Goal: Transaction & Acquisition: Subscribe to service/newsletter

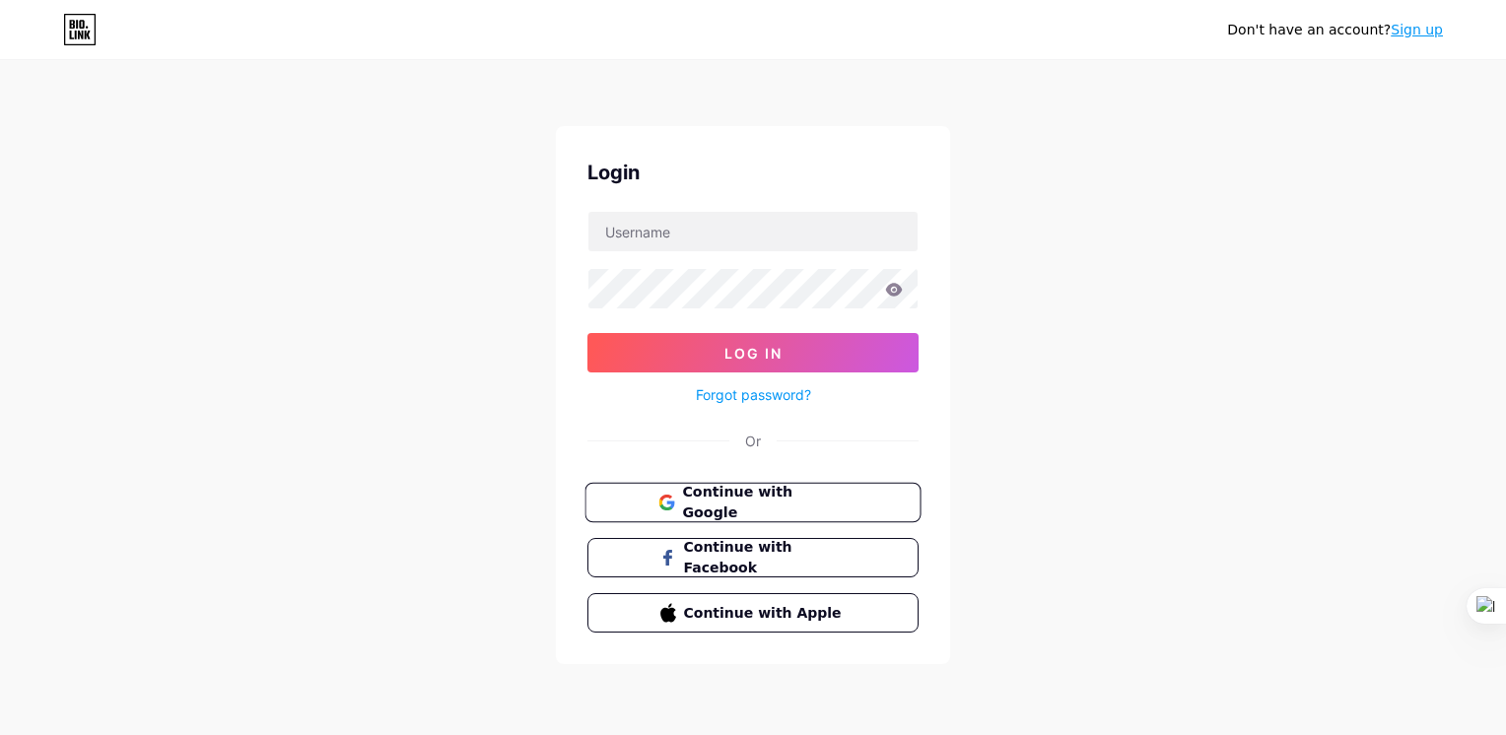
click at [836, 503] on span "Continue with Google" at bounding box center [764, 503] width 165 height 42
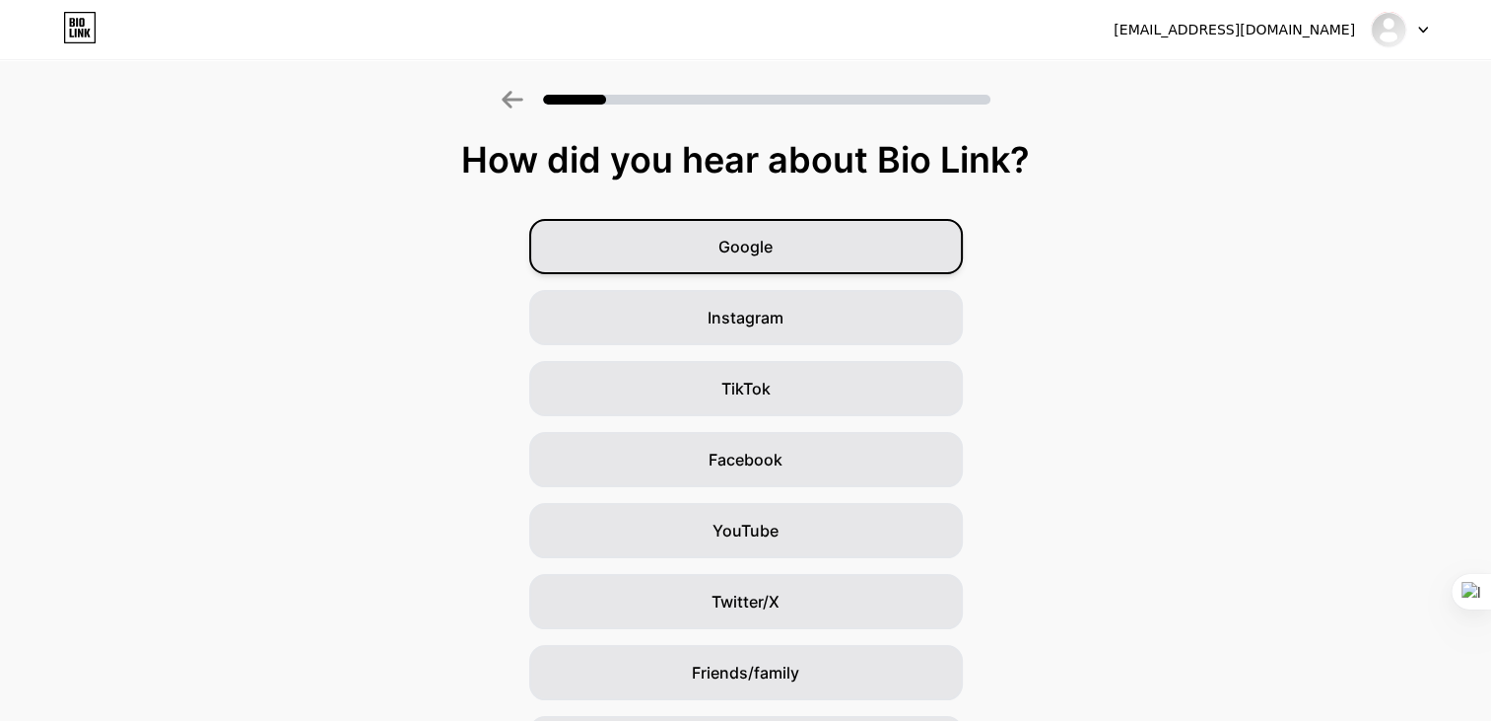
drag, startPoint x: 792, startPoint y: 242, endPoint x: 816, endPoint y: 249, distance: 24.6
click at [792, 243] on div "Google" at bounding box center [746, 246] width 434 height 55
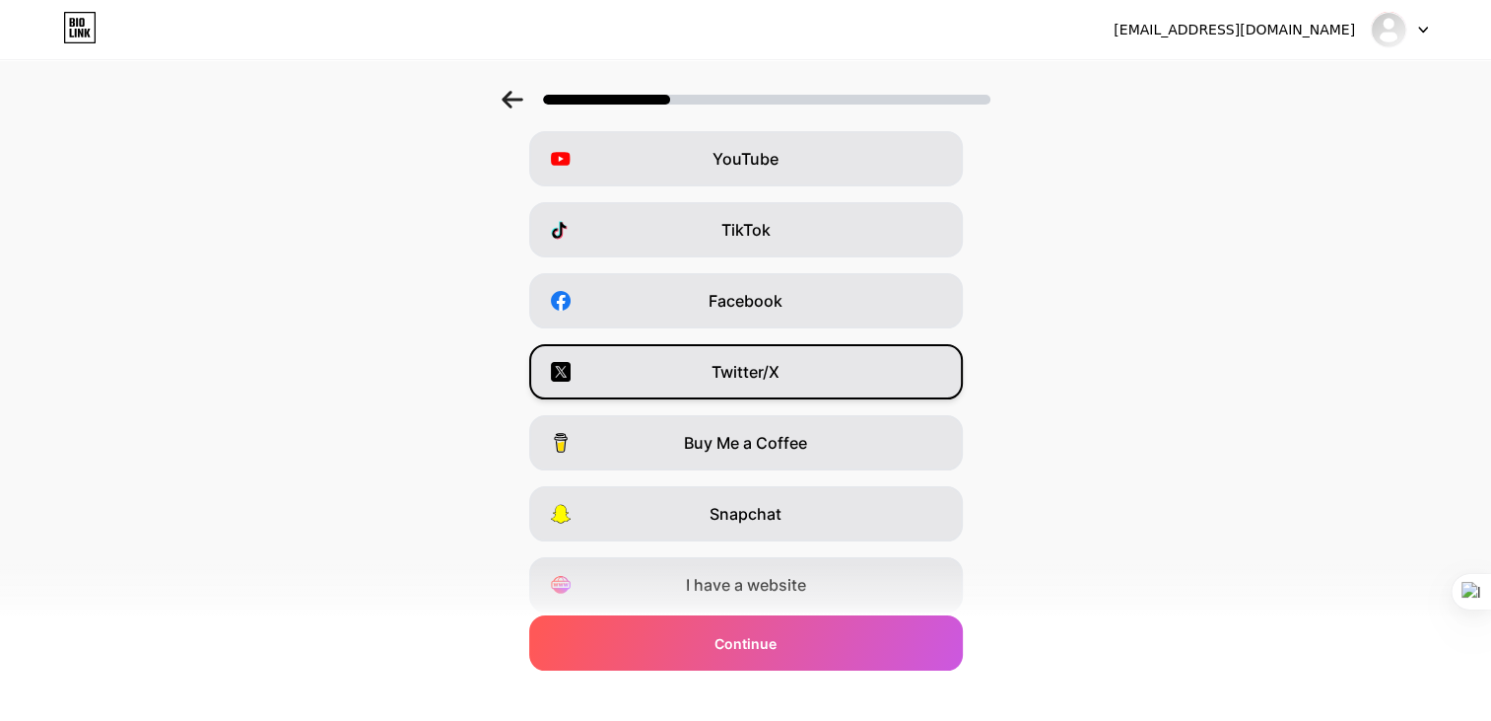
scroll to position [228, 0]
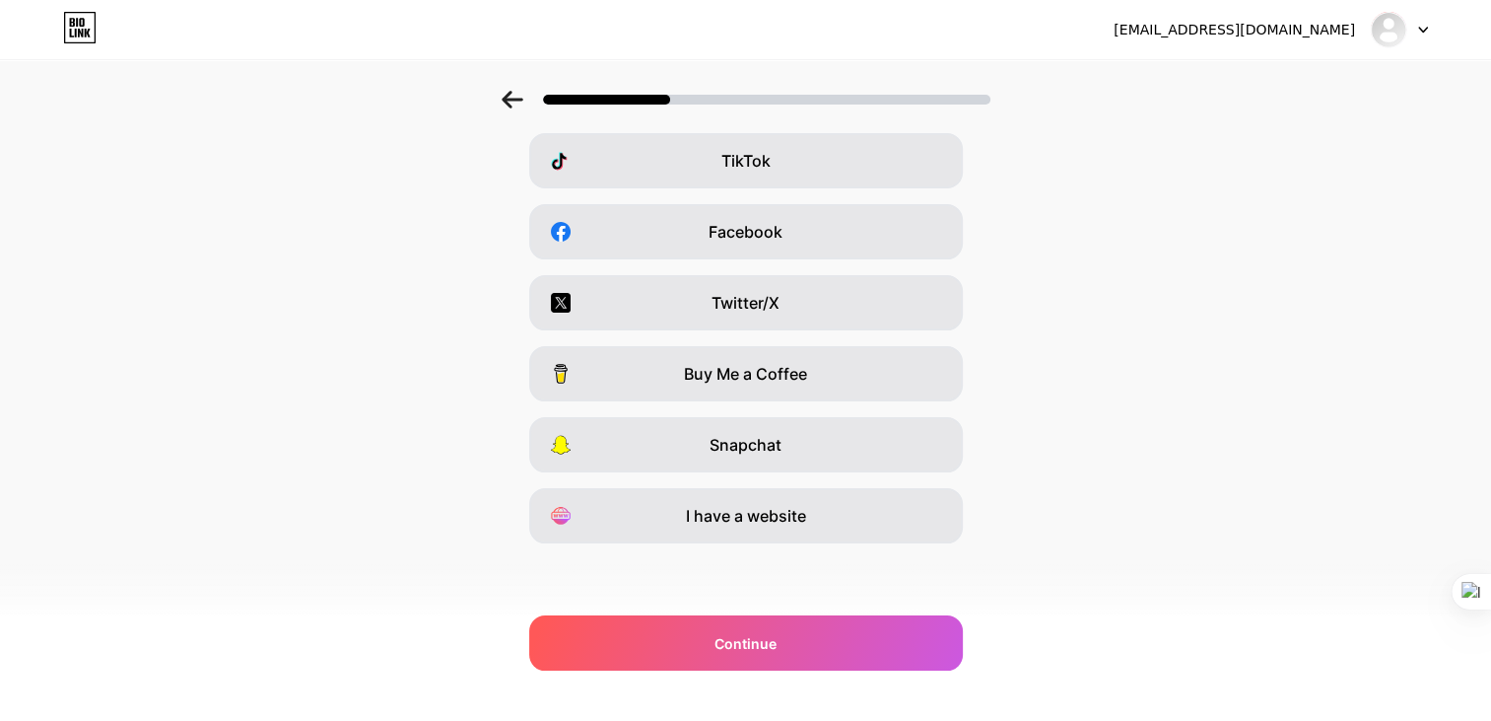
click at [813, 670] on div "[EMAIL_ADDRESS][DOMAIN_NAME] Logout Link Copied Which platforms are you on? Ins…" at bounding box center [745, 246] width 1491 height 948
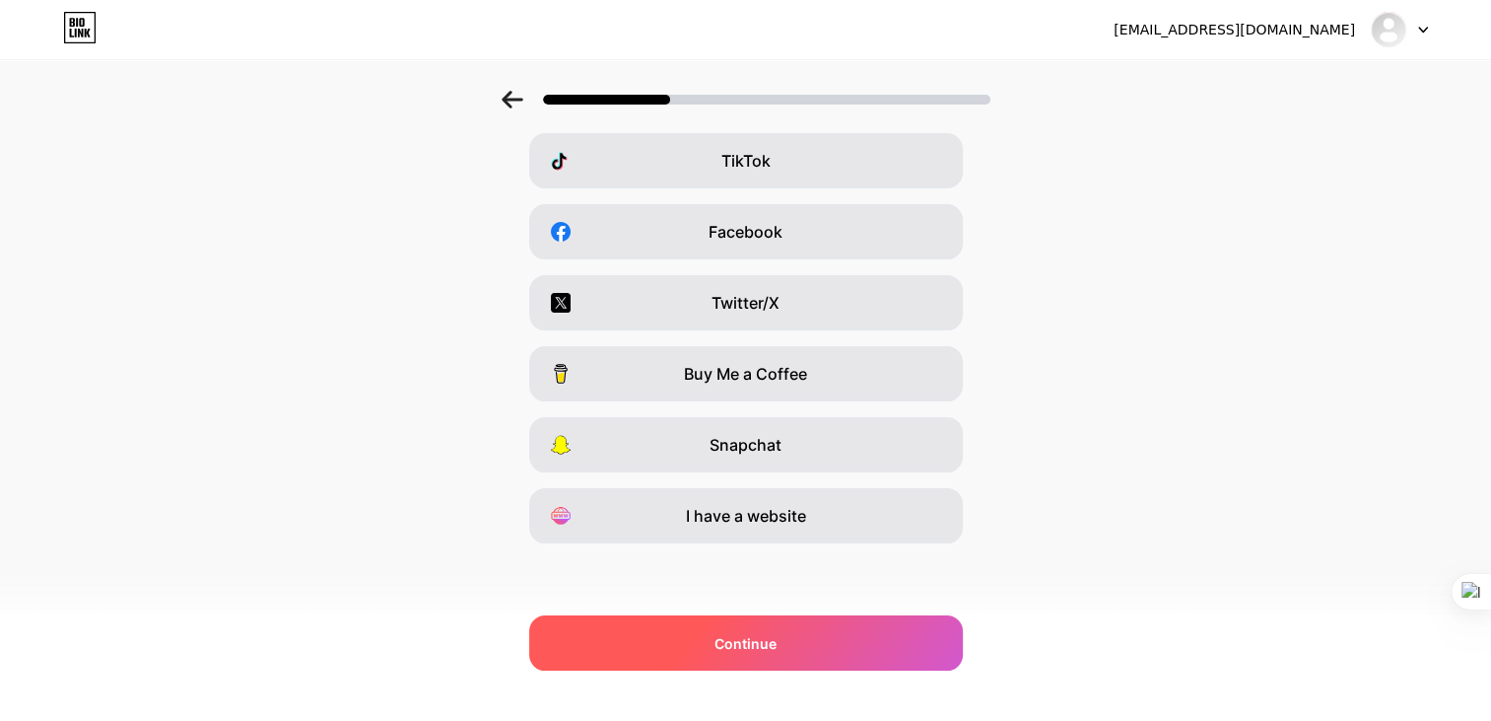
click at [808, 657] on div "Continue" at bounding box center [746, 642] width 434 height 55
click at [808, 642] on div "Continue" at bounding box center [746, 642] width 434 height 55
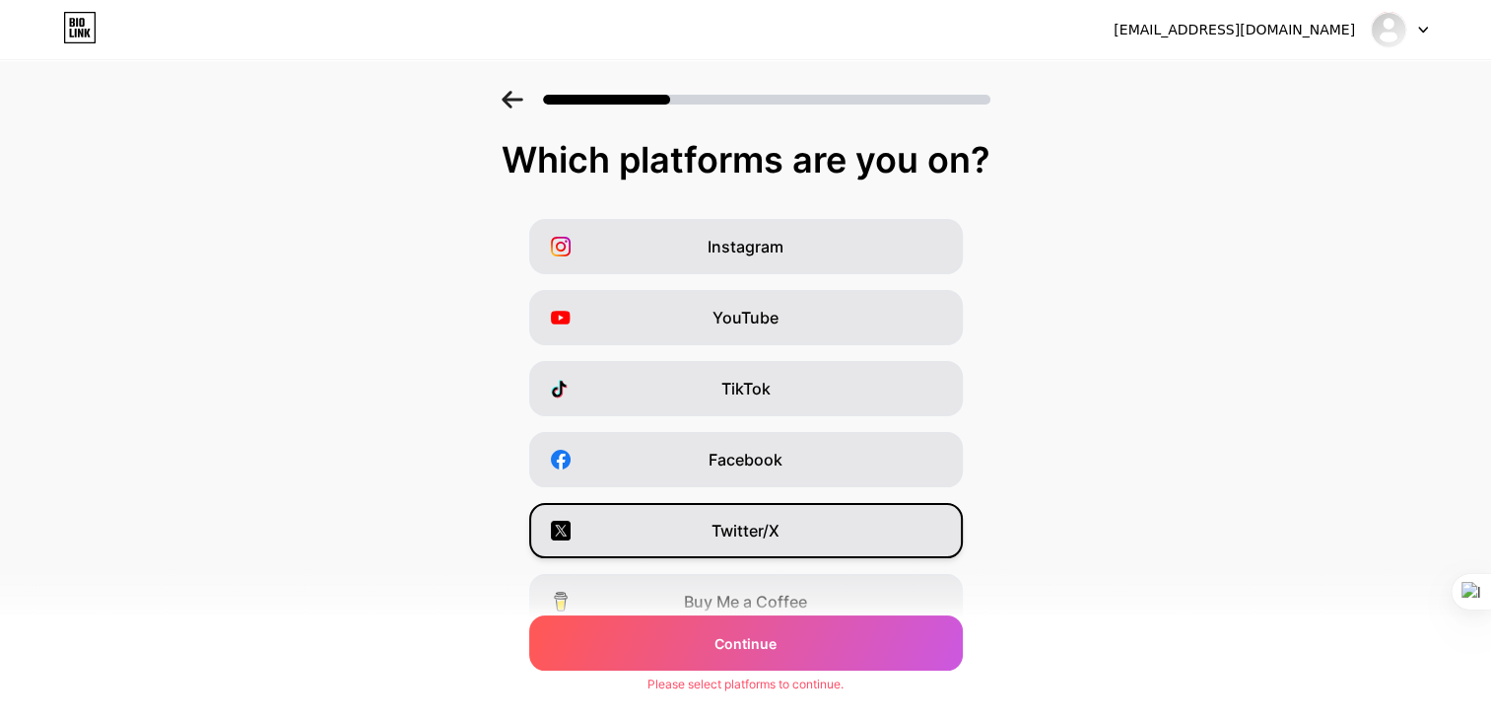
scroll to position [0, 0]
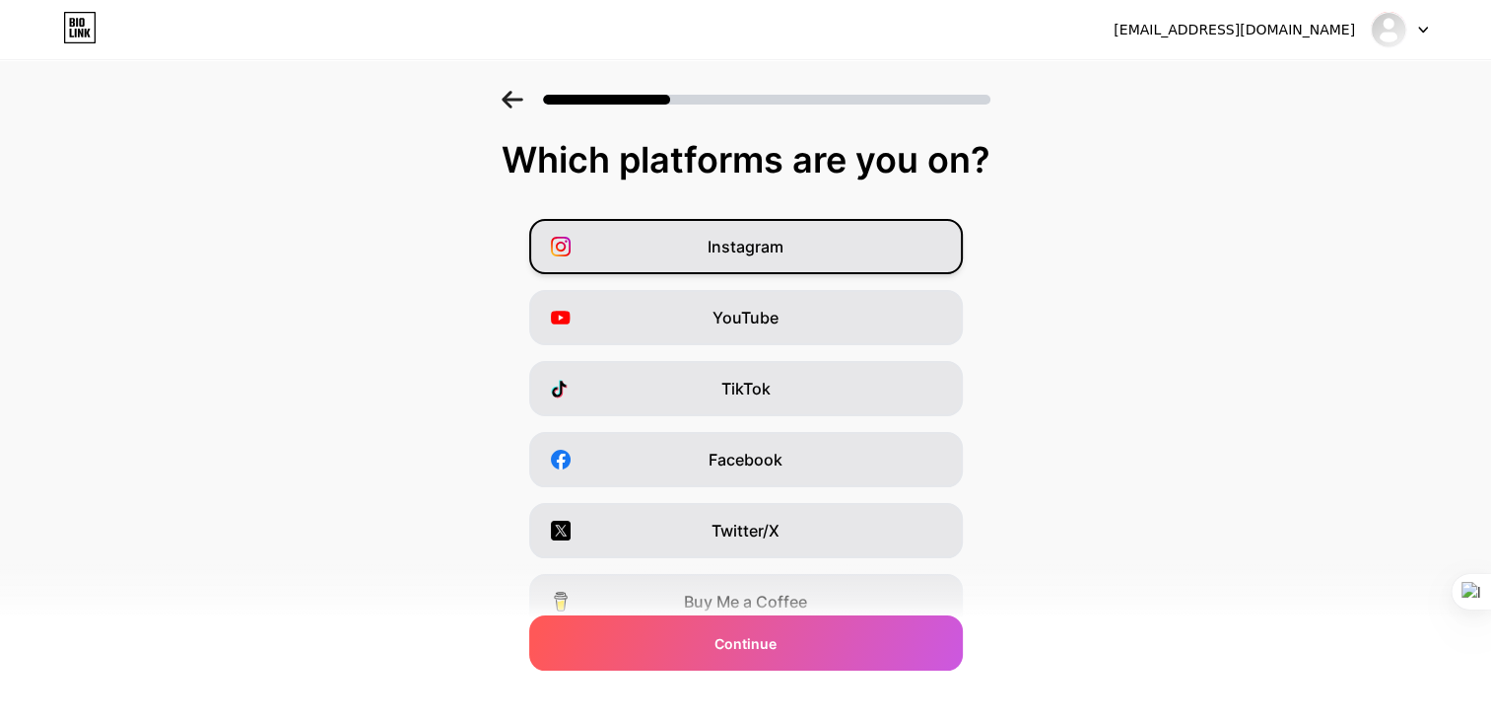
click at [755, 256] on span "Instagram" at bounding box center [746, 247] width 76 height 24
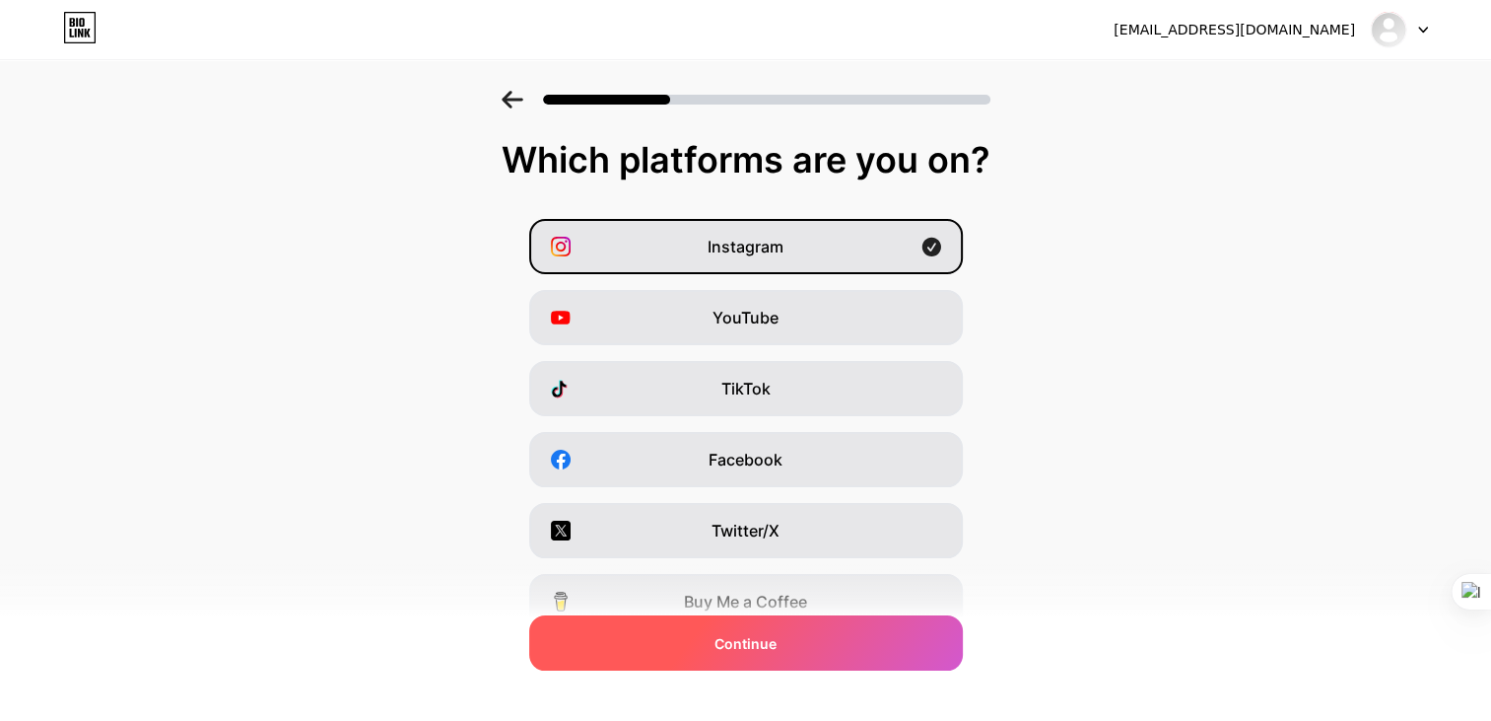
click at [879, 656] on div "Continue" at bounding box center [746, 642] width 434 height 55
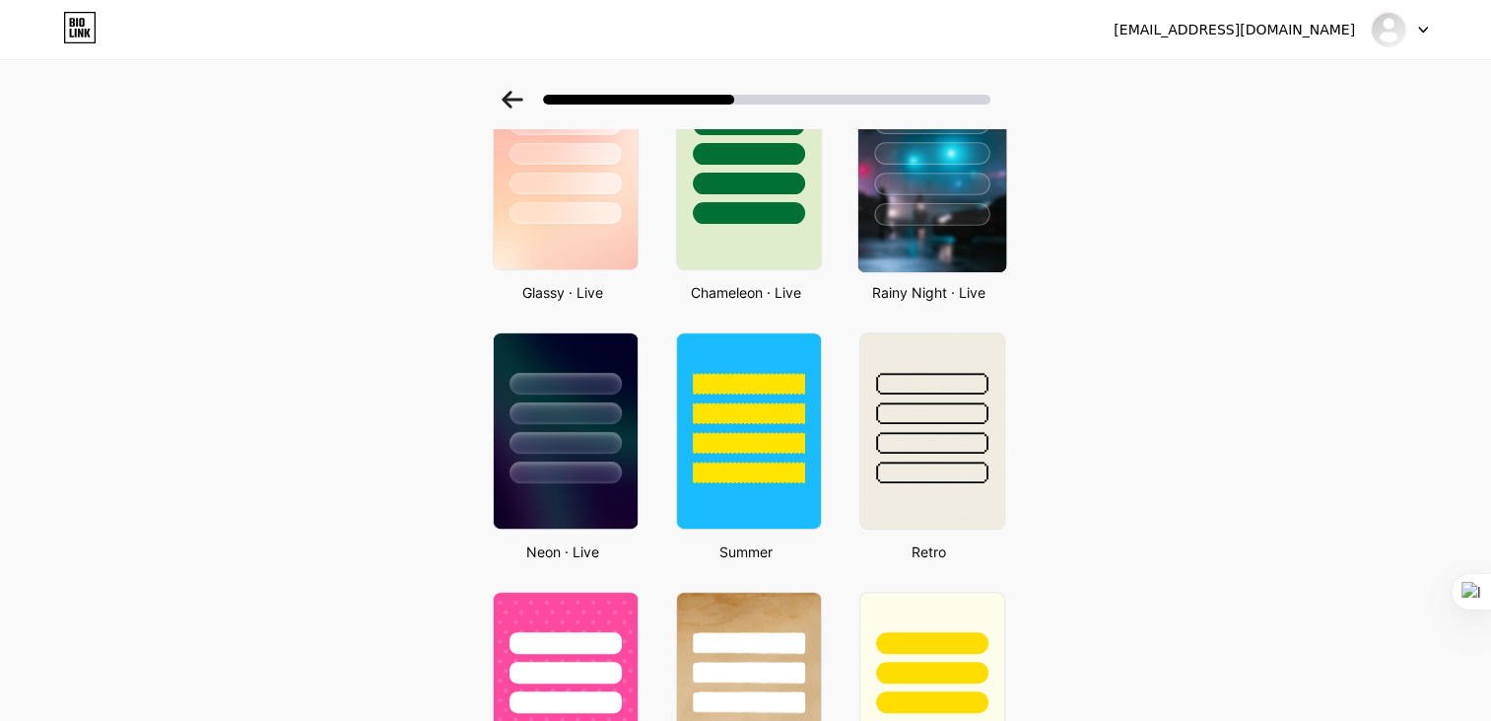
scroll to position [525, 0]
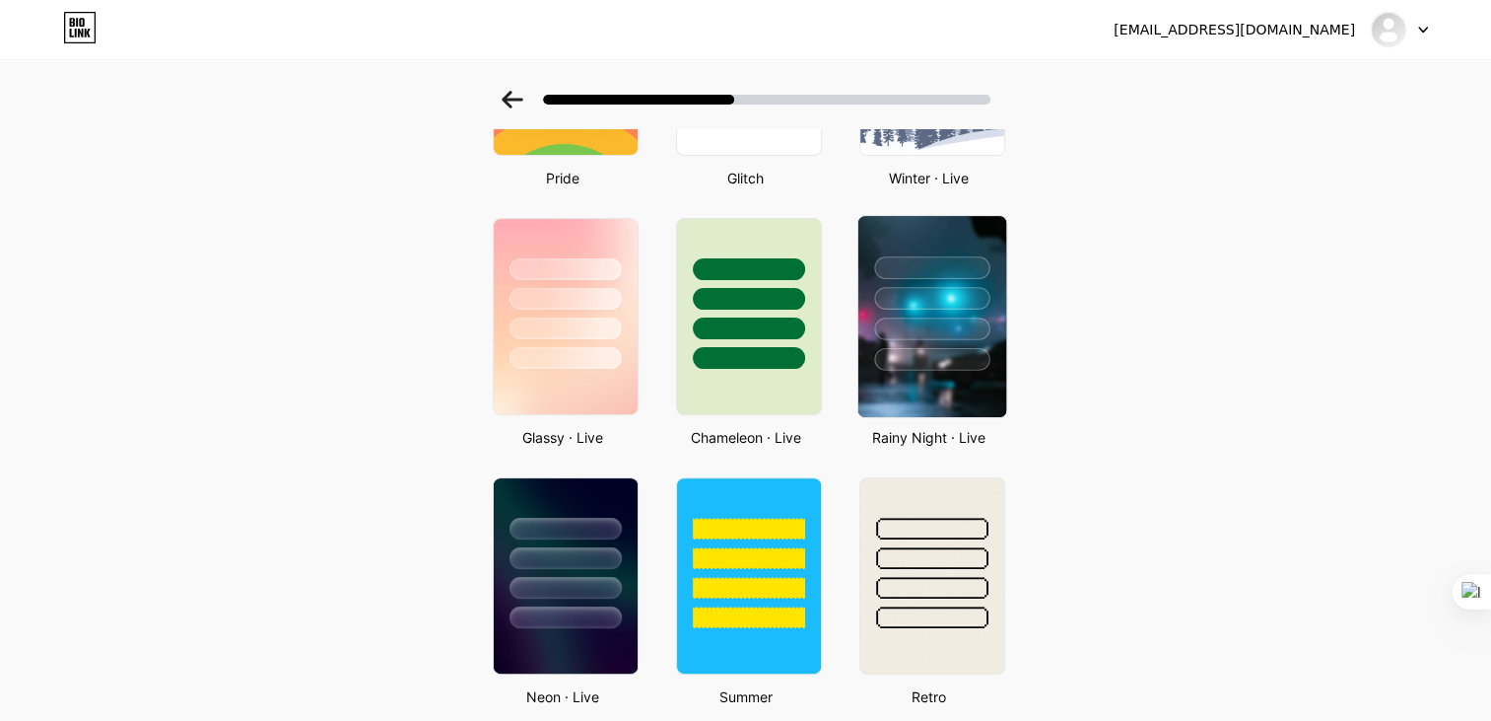
click at [990, 304] on div at bounding box center [931, 298] width 115 height 23
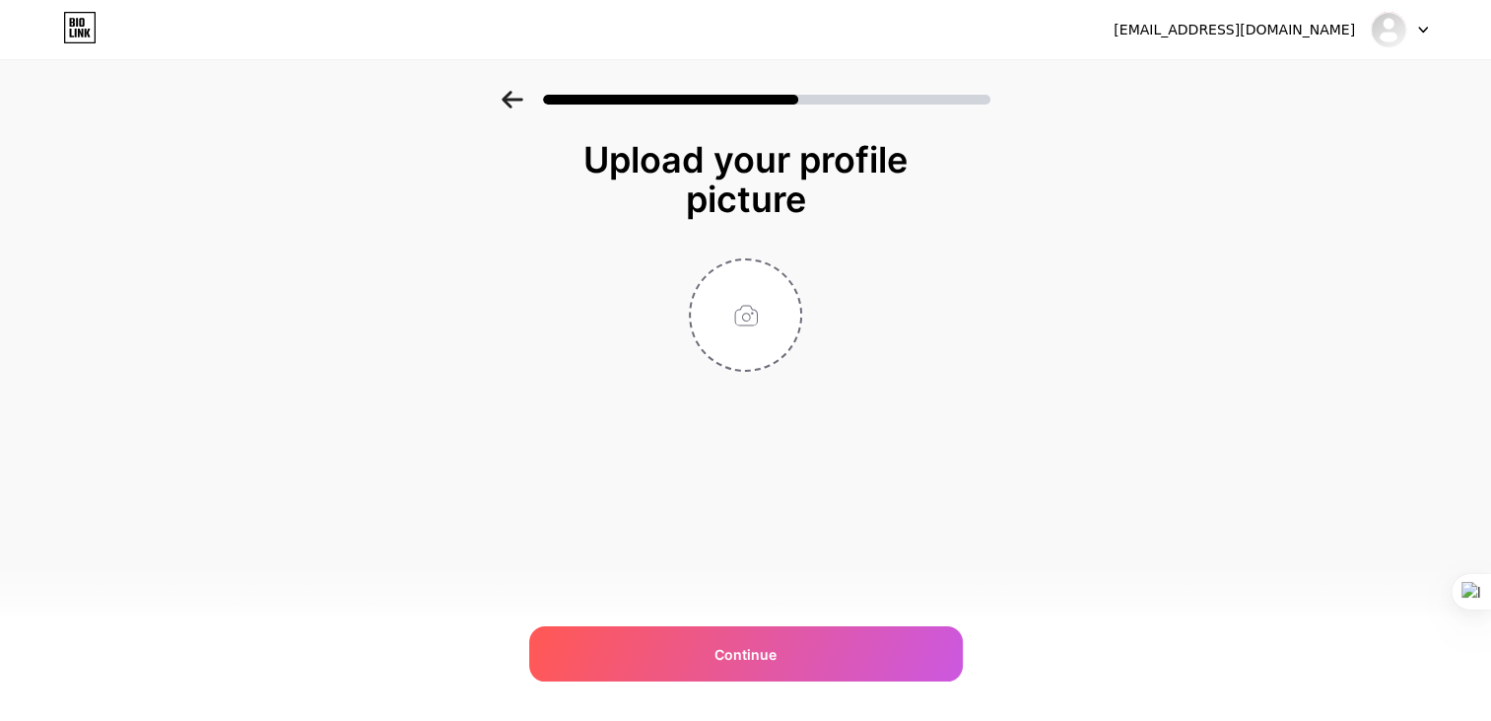
scroll to position [0, 0]
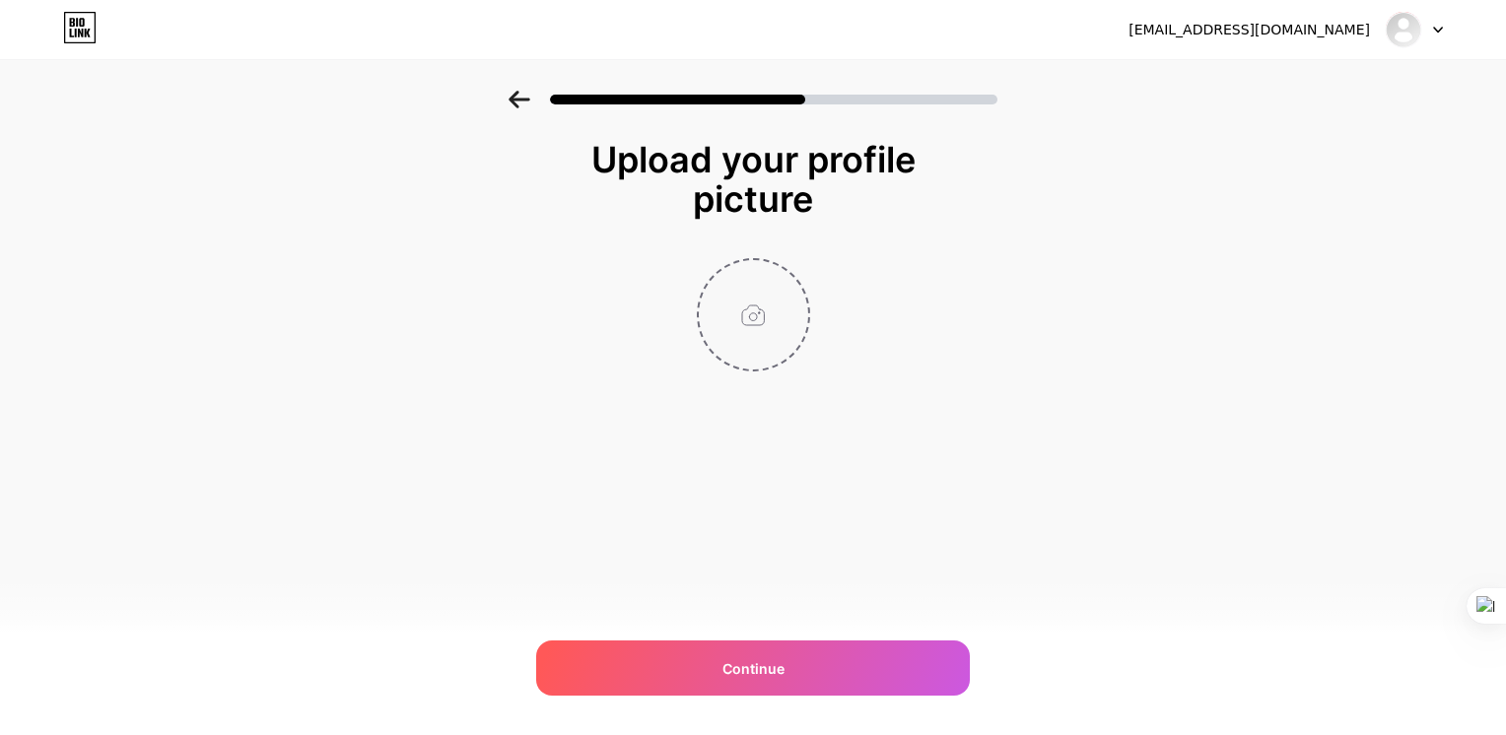
click at [777, 329] on input "file" at bounding box center [753, 314] width 109 height 109
type input "C:\fakepath\10a-cropping-[PERSON_NAME]-unsplash.jpg"
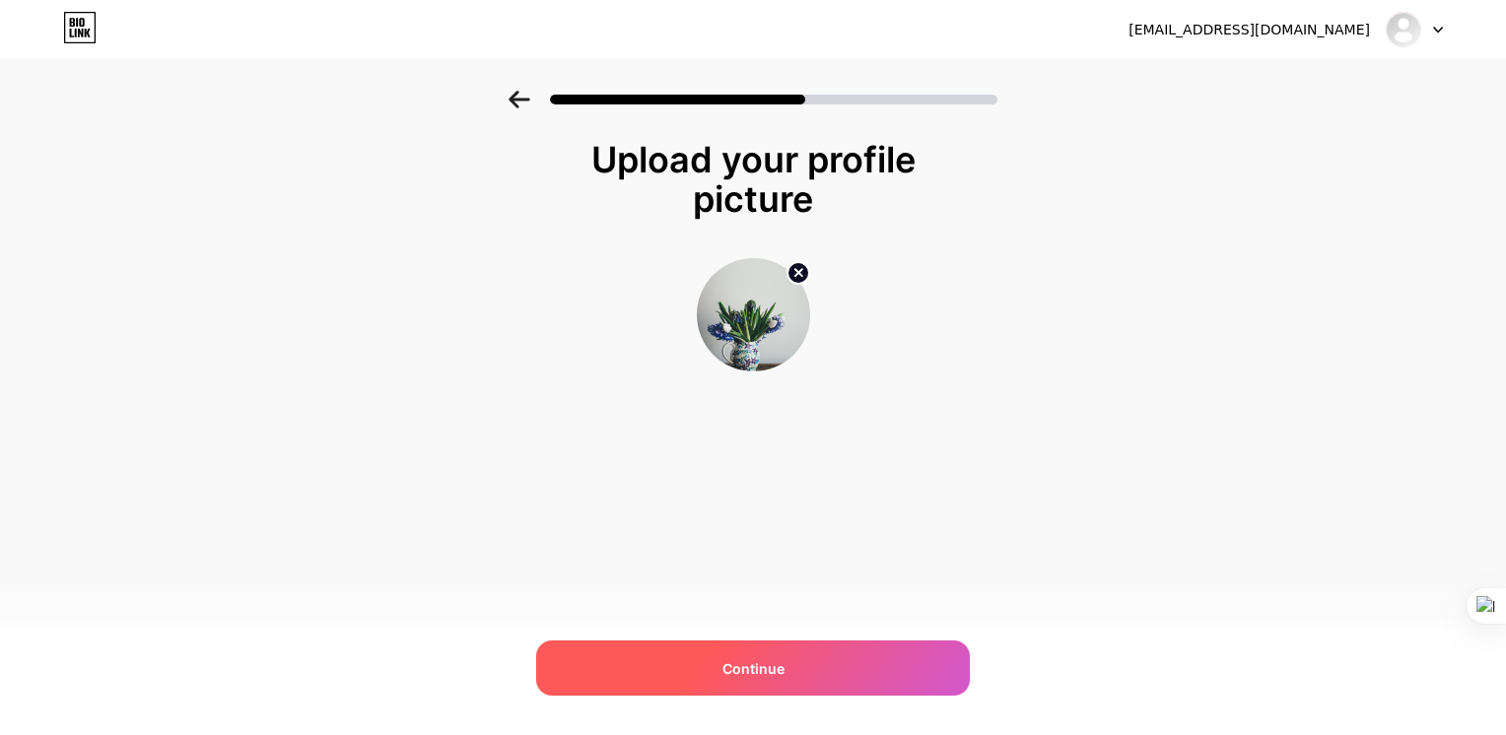
click at [840, 654] on div "Continue" at bounding box center [753, 668] width 434 height 55
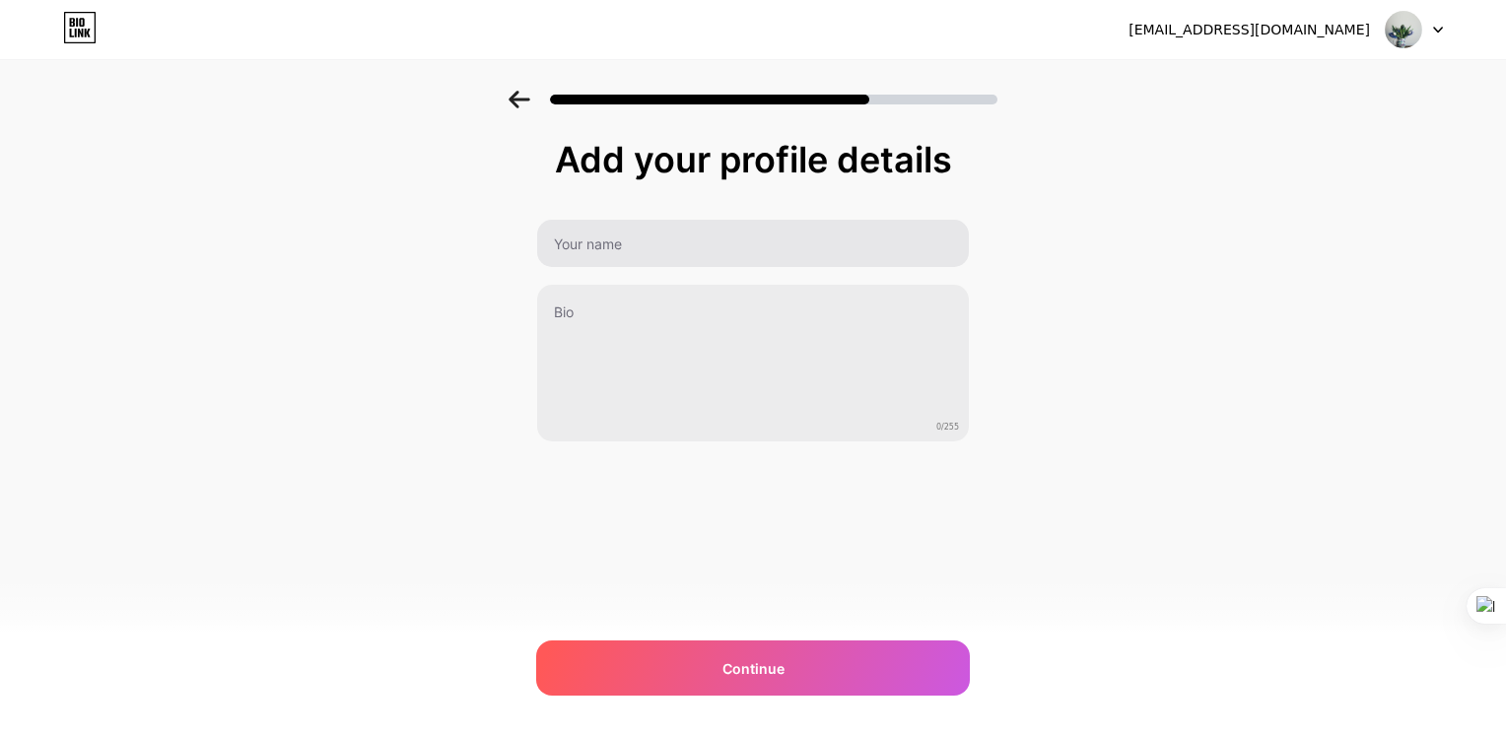
click at [583, 219] on div at bounding box center [753, 243] width 434 height 49
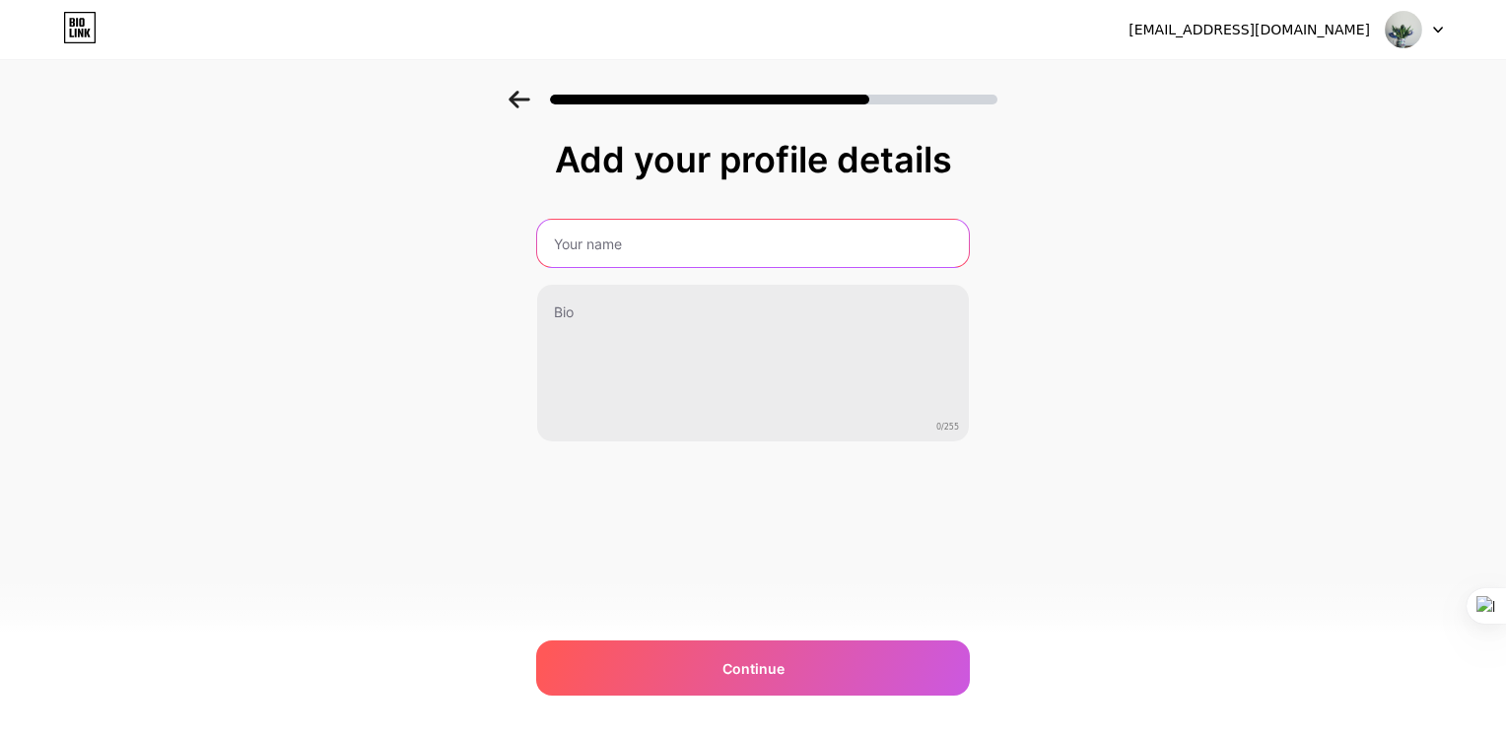
click at [607, 244] on input "text" at bounding box center [753, 243] width 432 height 47
type input "Enge"
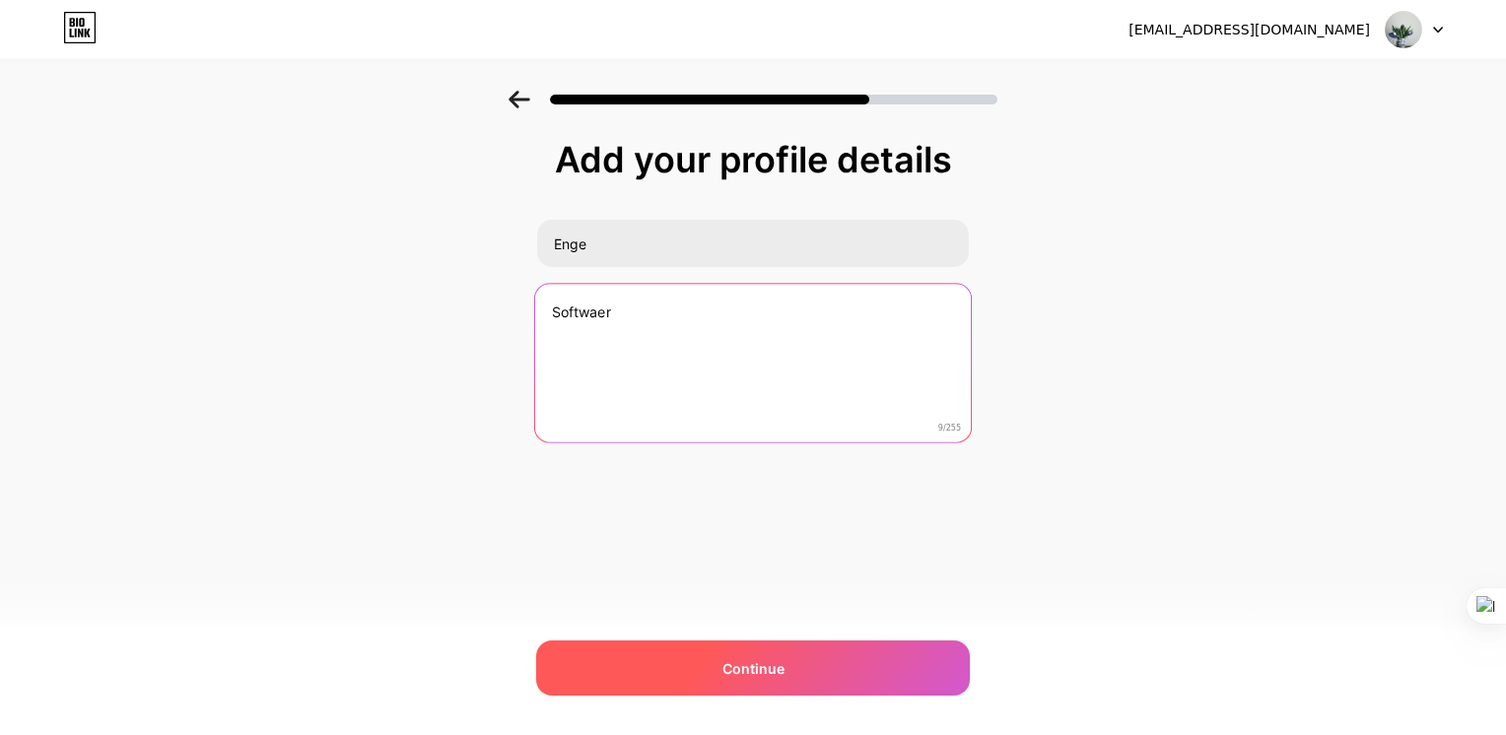
type textarea "Softwaer"
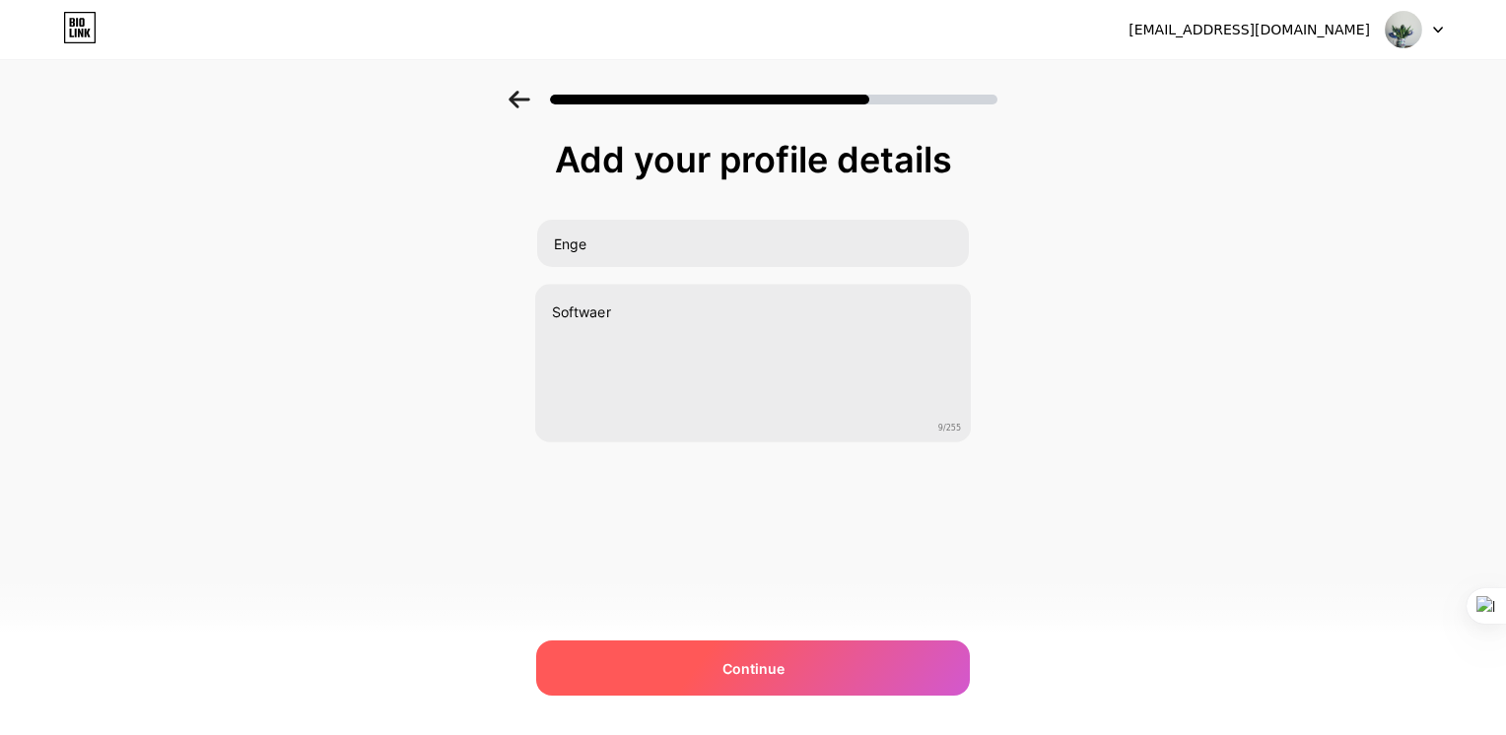
click at [860, 644] on div "Continue" at bounding box center [753, 668] width 434 height 55
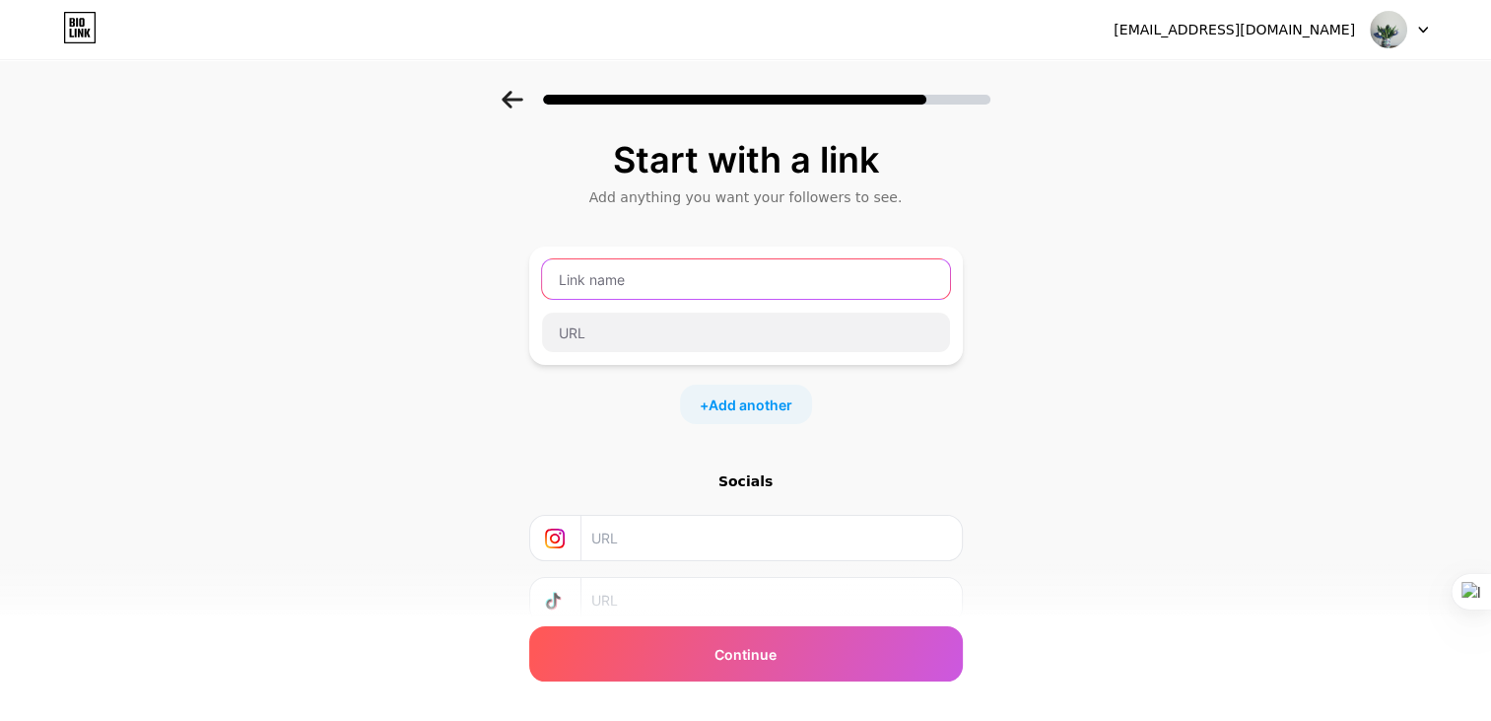
click at [665, 284] on input "text" at bounding box center [746, 278] width 408 height 39
type input "[PERSON_NAME]"
click at [633, 416] on div "+ Add another" at bounding box center [746, 403] width 434 height 39
click at [687, 538] on input "text" at bounding box center [770, 538] width 358 height 44
type input "[DOMAIN_NAME]"
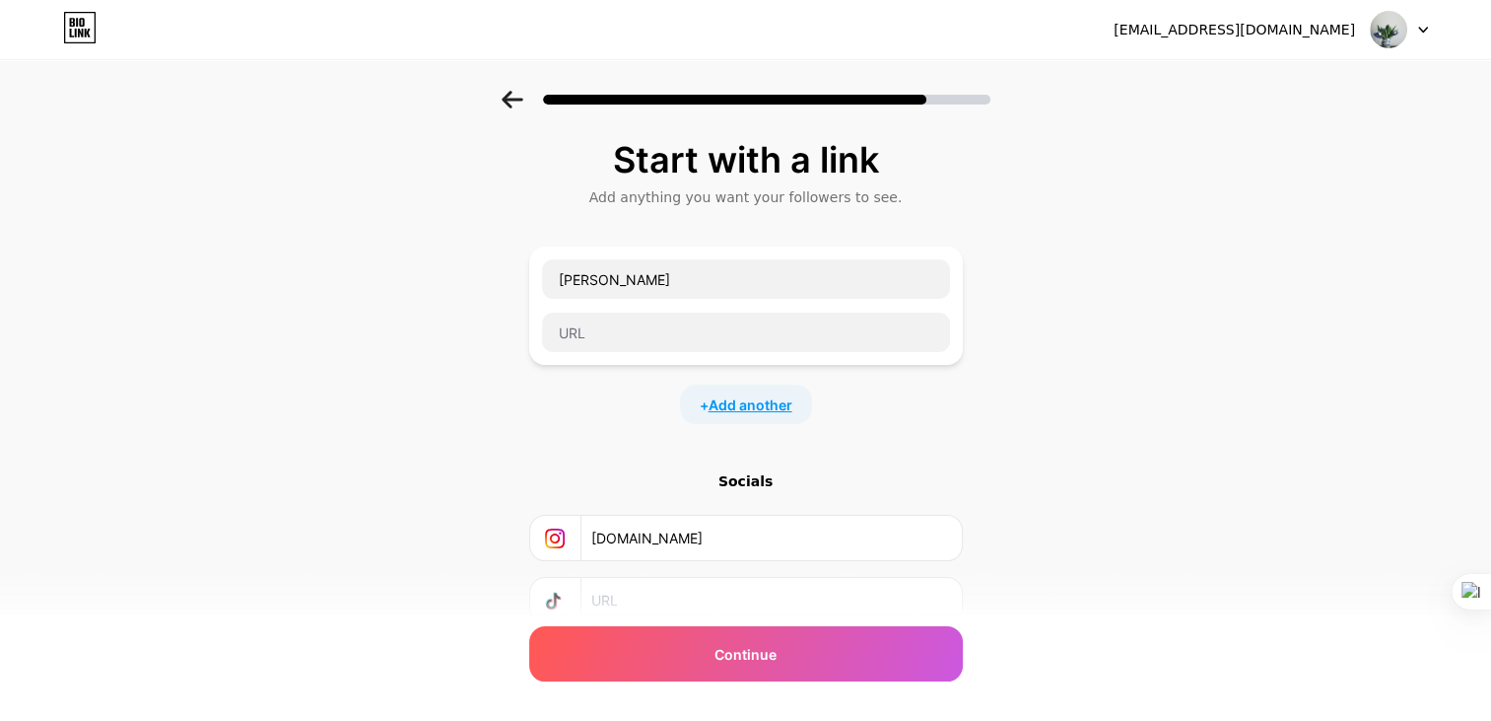
click at [763, 412] on span "Add another" at bounding box center [751, 404] width 84 height 21
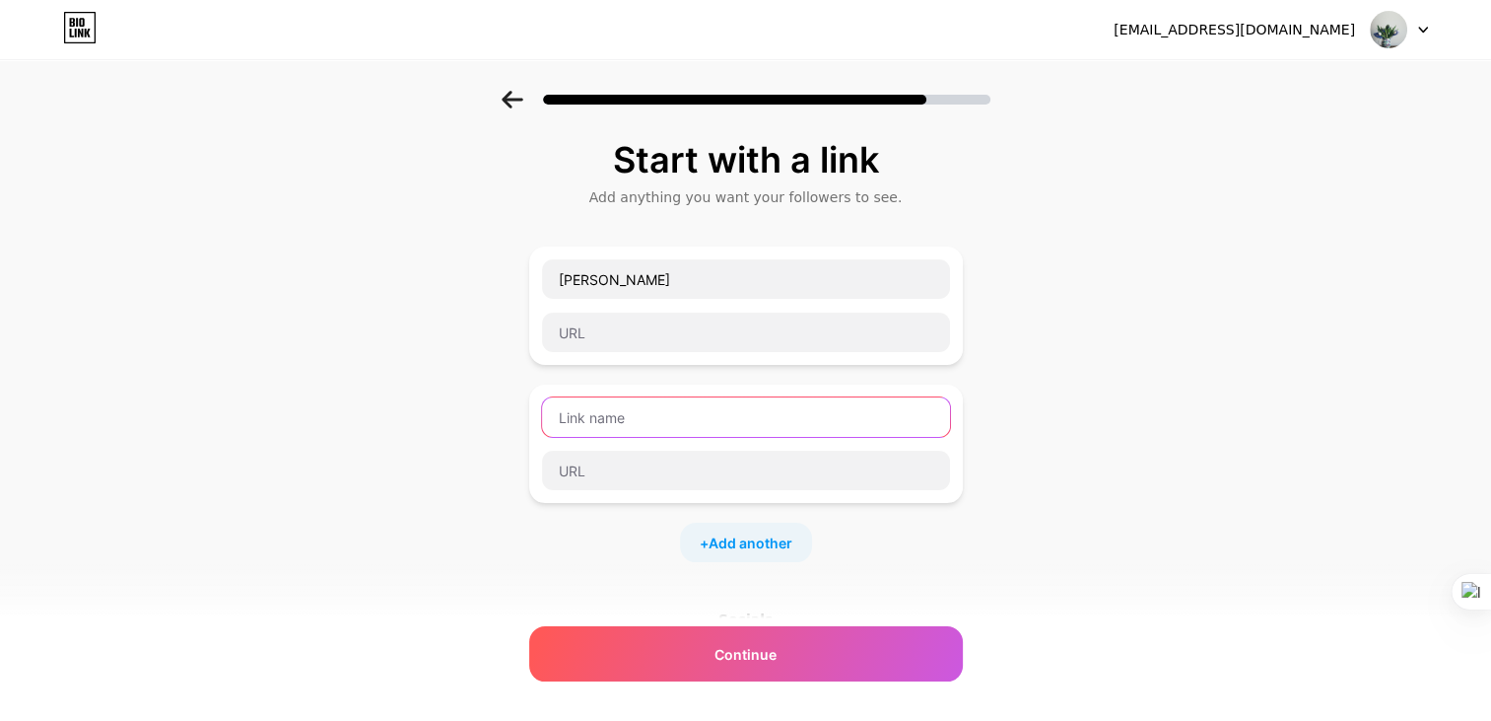
click at [698, 404] on input "text" at bounding box center [746, 416] width 408 height 39
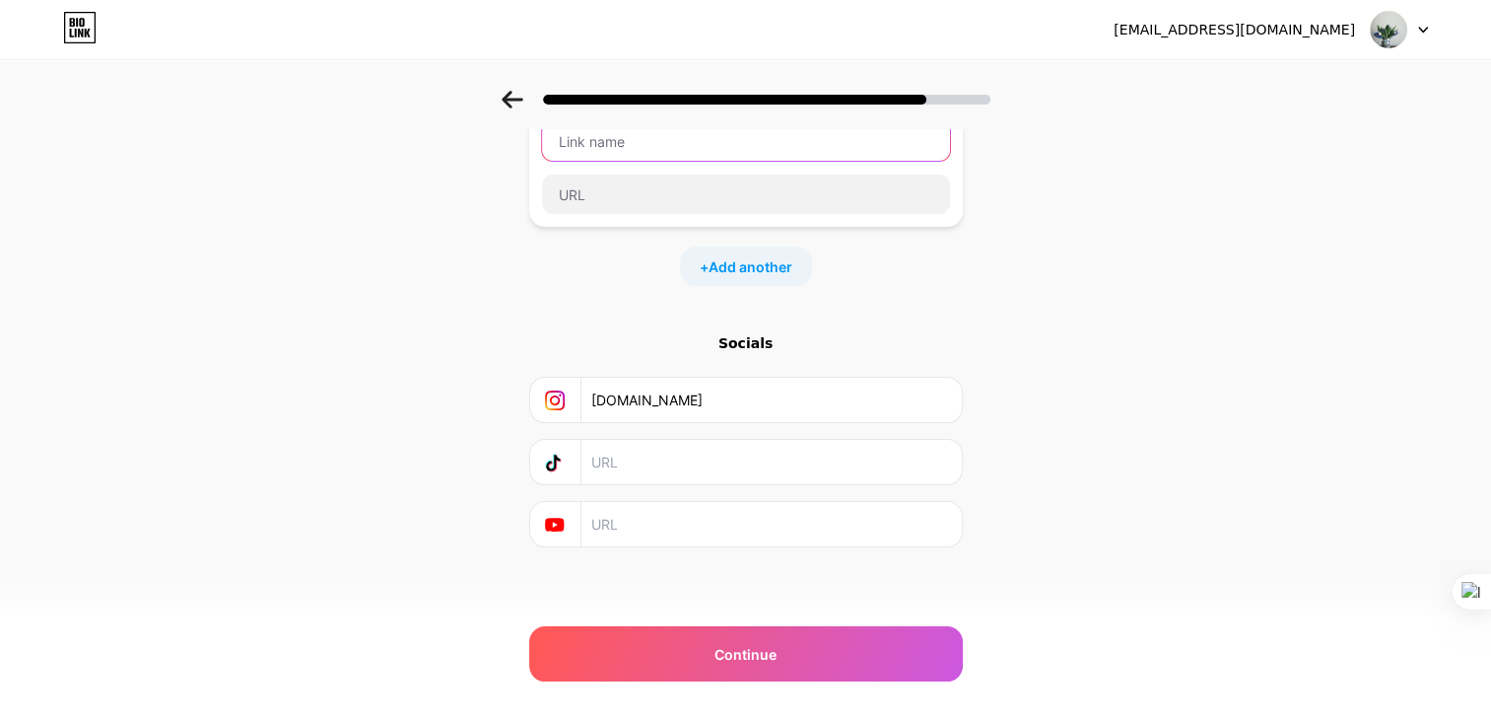
scroll to position [276, 0]
click at [647, 525] on input "text" at bounding box center [770, 524] width 358 height 44
click at [647, 448] on input "text" at bounding box center [770, 462] width 358 height 44
click at [748, 341] on div "Socials [DOMAIN_NAME]" at bounding box center [746, 440] width 434 height 214
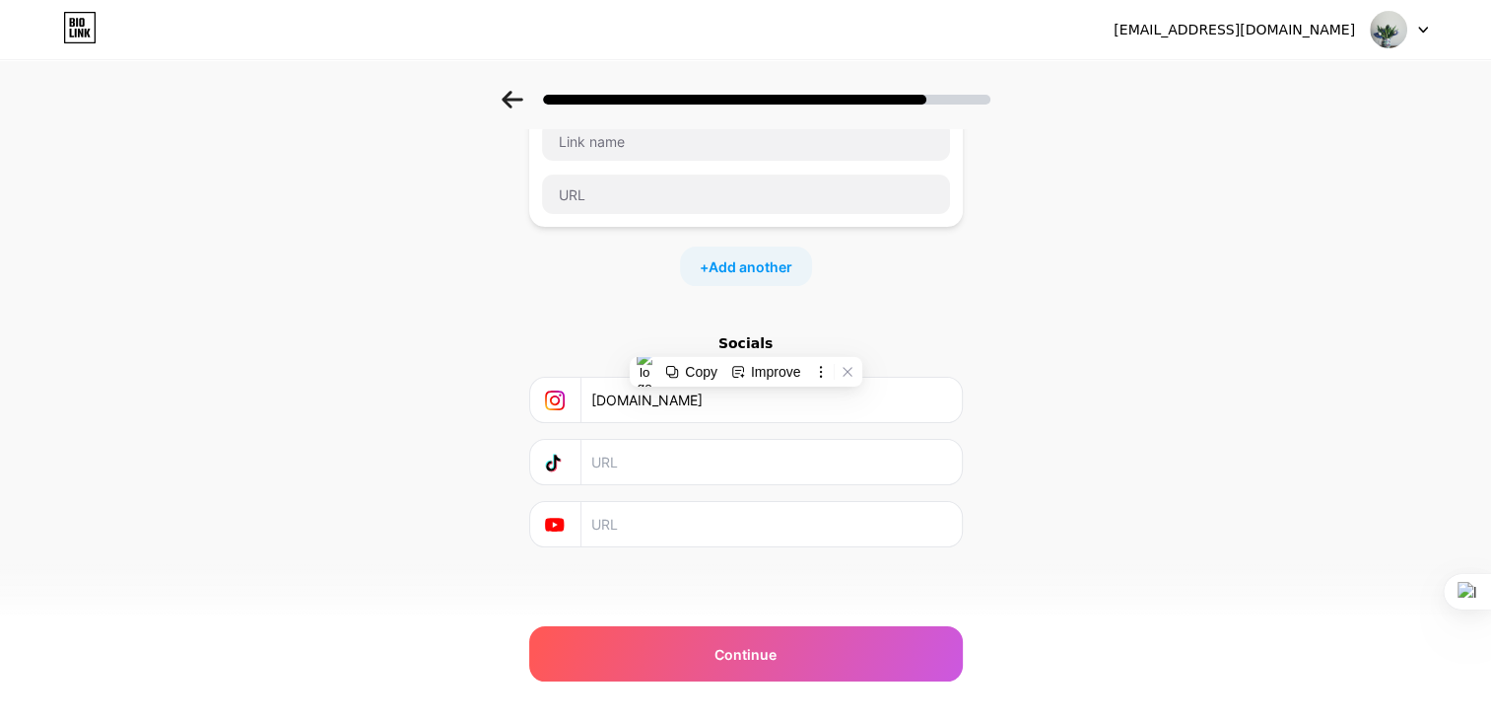
drag, startPoint x: 748, startPoint y: 341, endPoint x: 628, endPoint y: 455, distance: 165.9
click at [628, 455] on input "text" at bounding box center [770, 462] width 358 height 44
click at [666, 525] on input "text" at bounding box center [770, 524] width 358 height 44
type input "[DOMAIN_NAME]"
click at [659, 458] on input "text" at bounding box center [770, 462] width 358 height 44
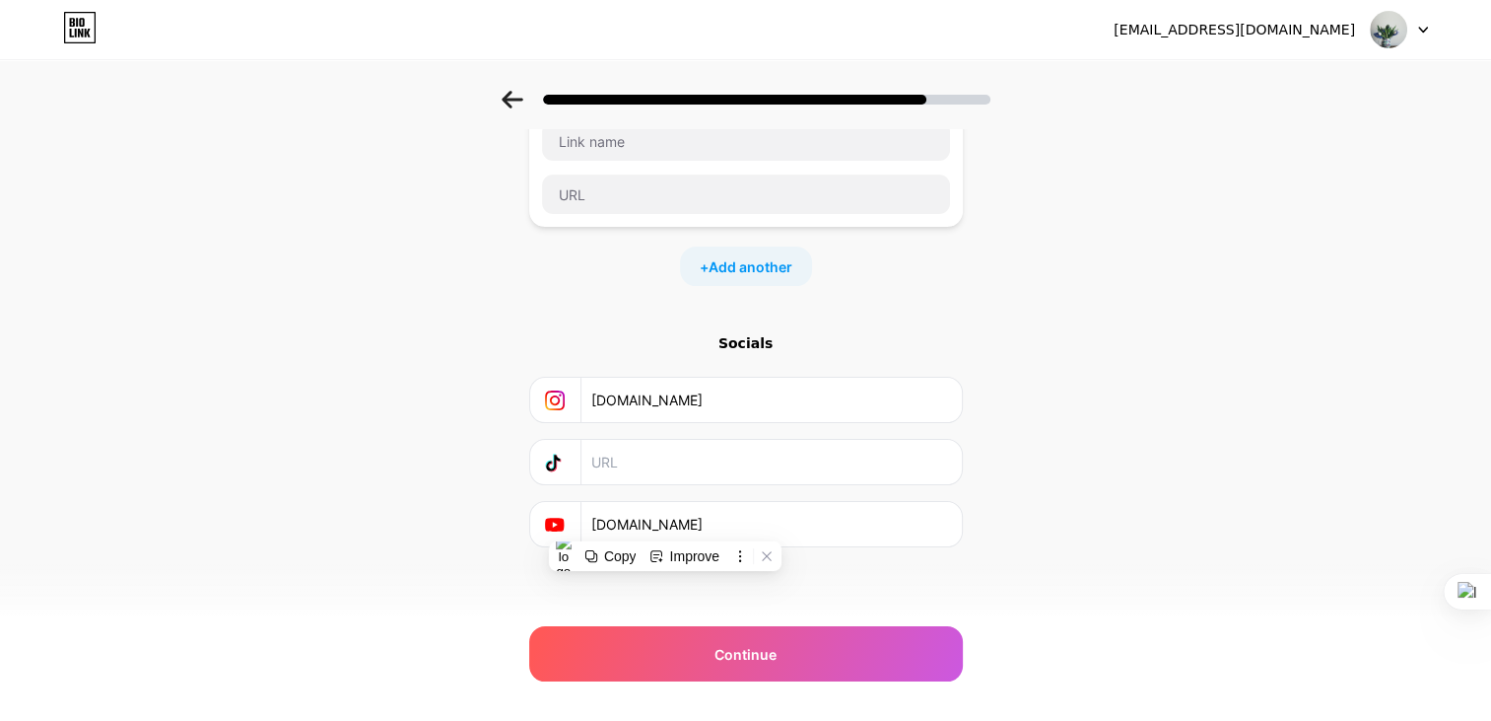
paste input "[DOMAIN_NAME]"
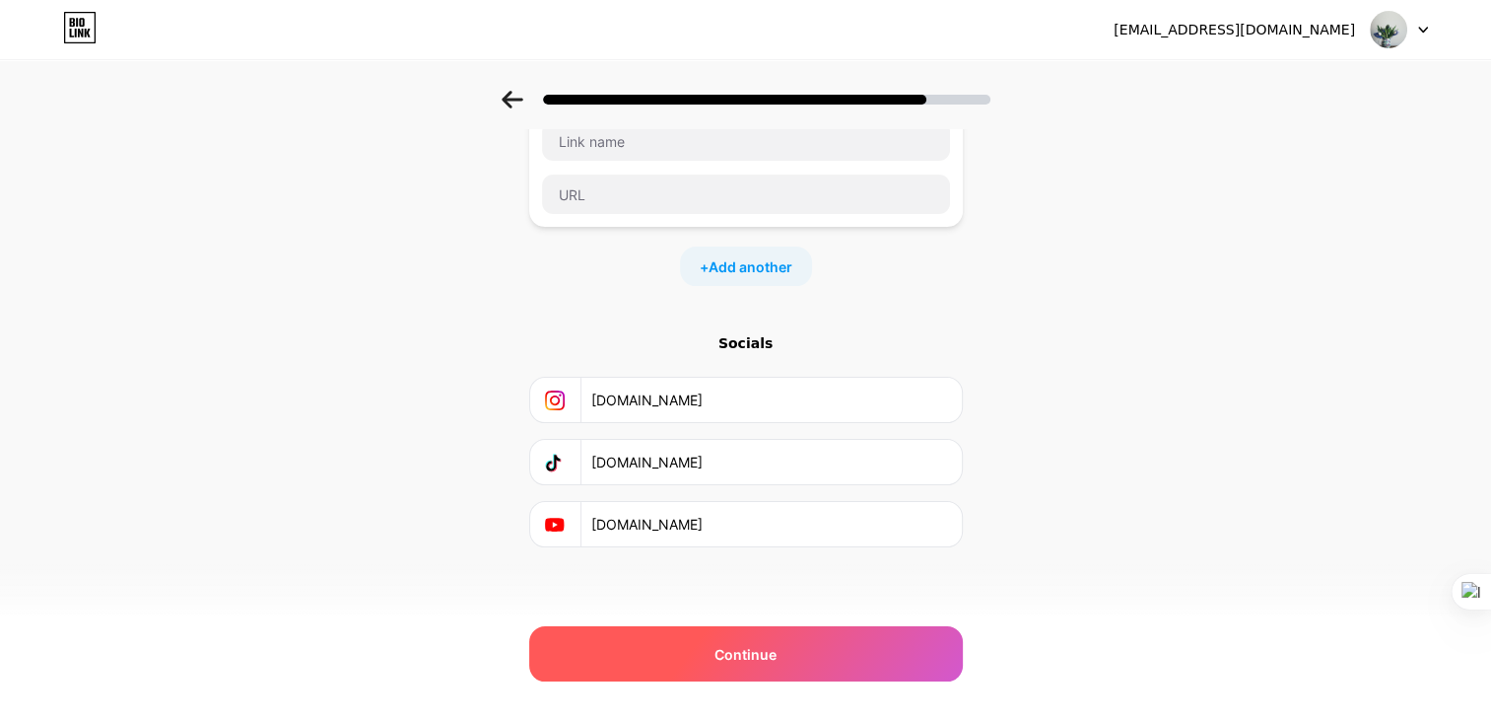
type input "[DOMAIN_NAME]"
click at [831, 626] on div "Continue" at bounding box center [746, 653] width 434 height 55
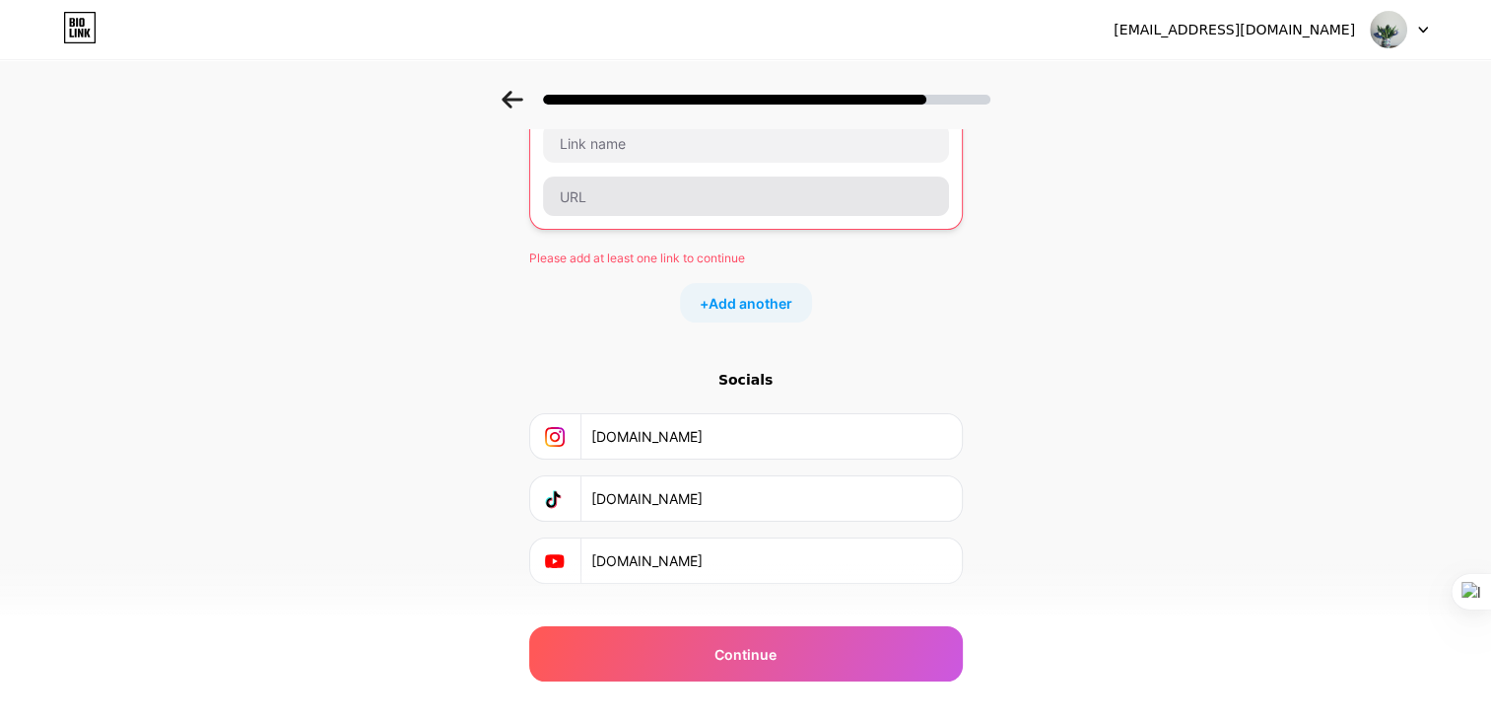
scroll to position [15, 0]
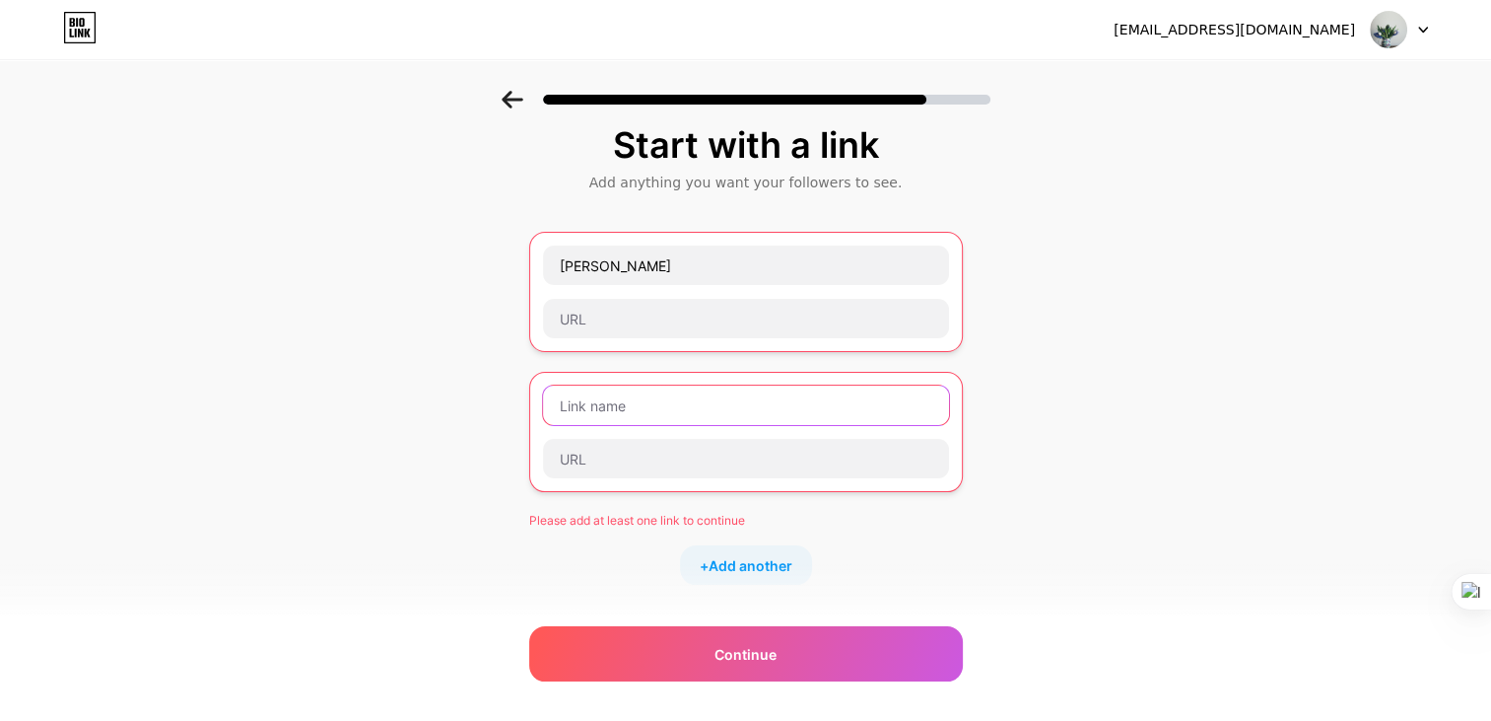
click at [666, 415] on input "text" at bounding box center [746, 404] width 406 height 39
click at [645, 405] on input "text" at bounding box center [746, 404] width 406 height 39
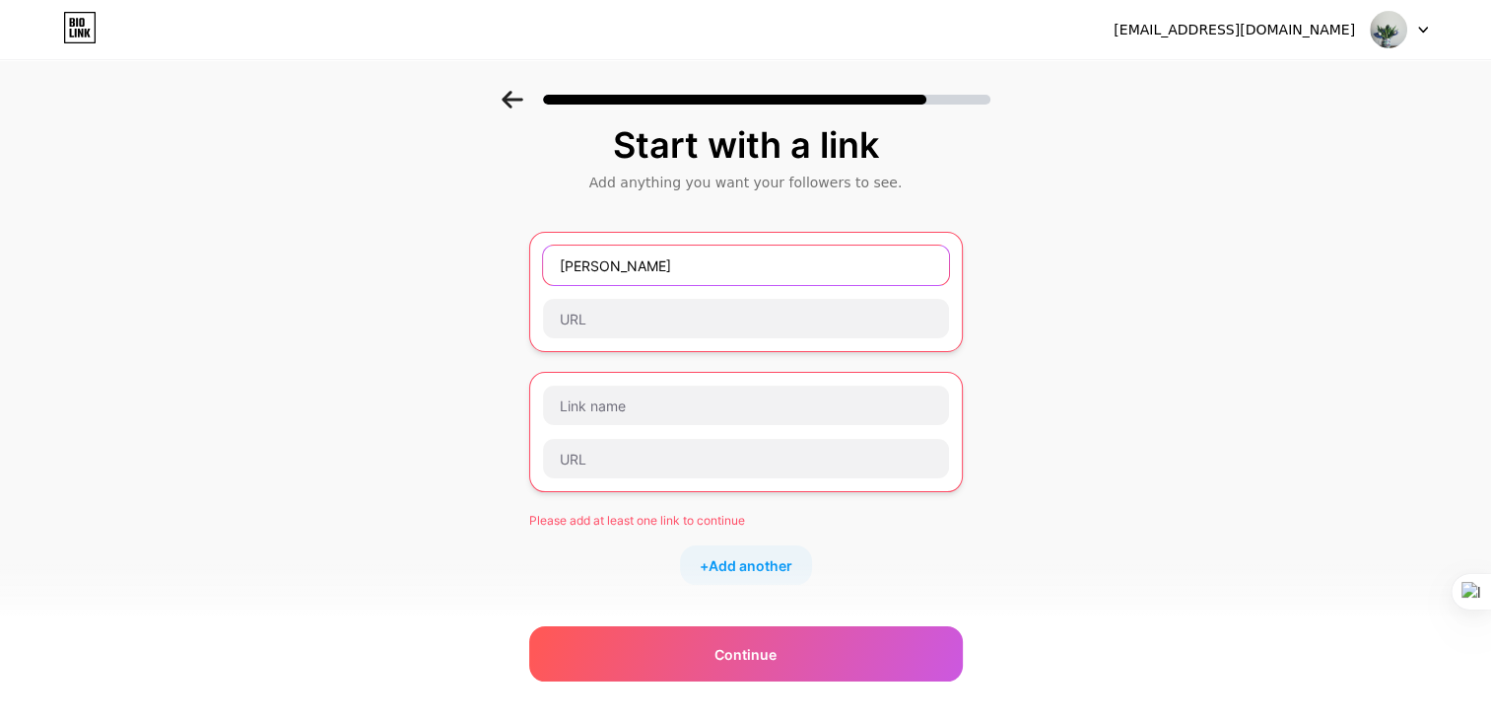
drag, startPoint x: 619, startPoint y: 261, endPoint x: 415, endPoint y: 233, distance: 206.0
click at [415, 233] on div "Start with a link Add anything you want your followers to see. [PERSON_NAME] Pl…" at bounding box center [745, 510] width 1491 height 868
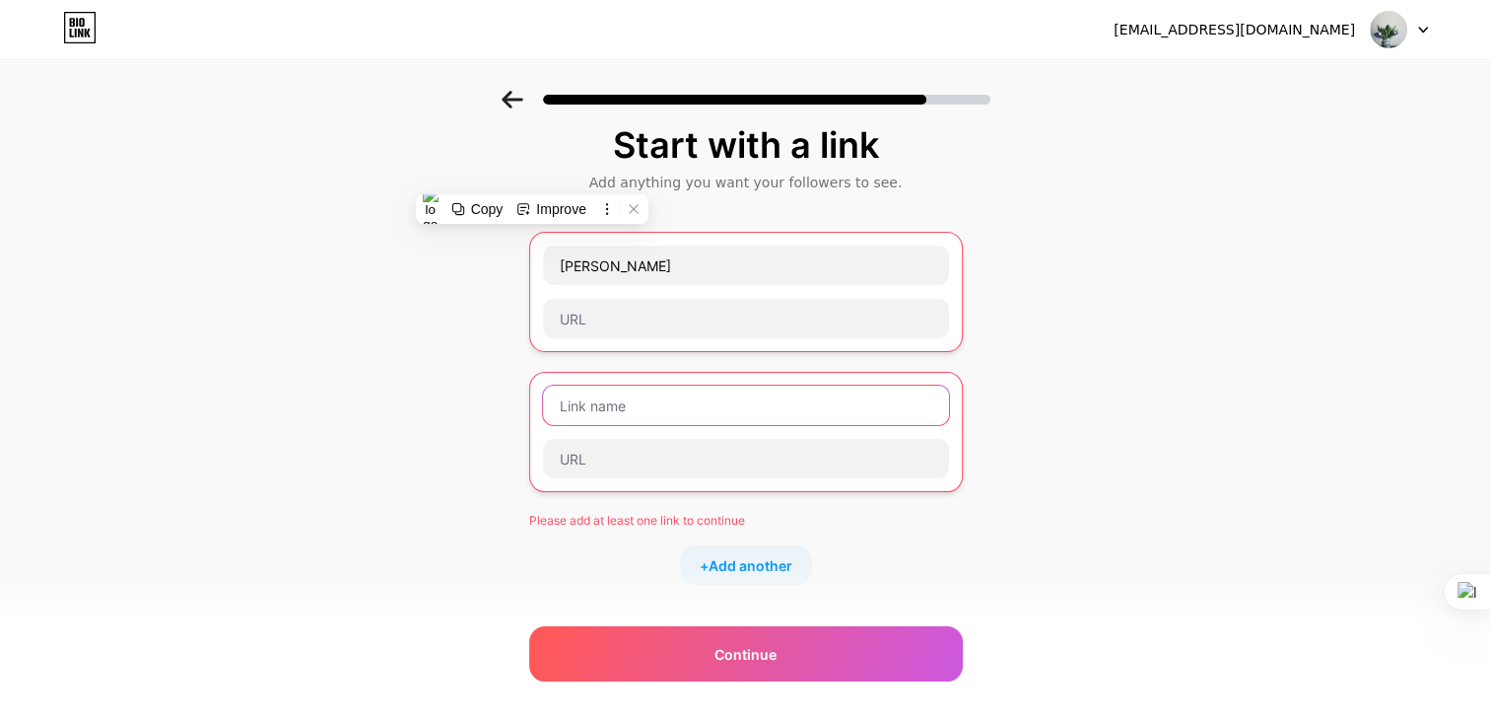
click at [703, 409] on input "text" at bounding box center [746, 404] width 406 height 39
paste input "[PERSON_NAME]"
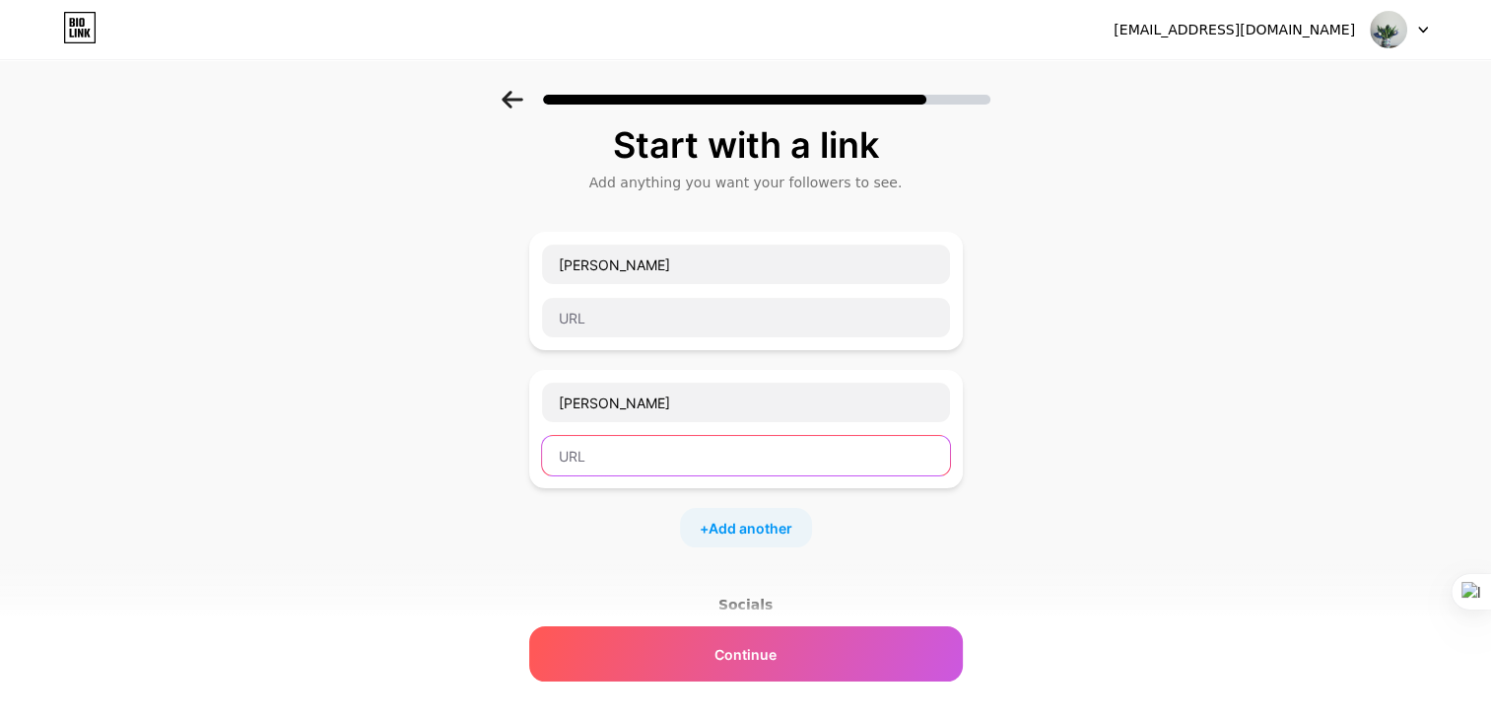
drag, startPoint x: 698, startPoint y: 450, endPoint x: 682, endPoint y: 440, distance: 19.1
click at [683, 441] on input "text" at bounding box center [746, 455] width 408 height 39
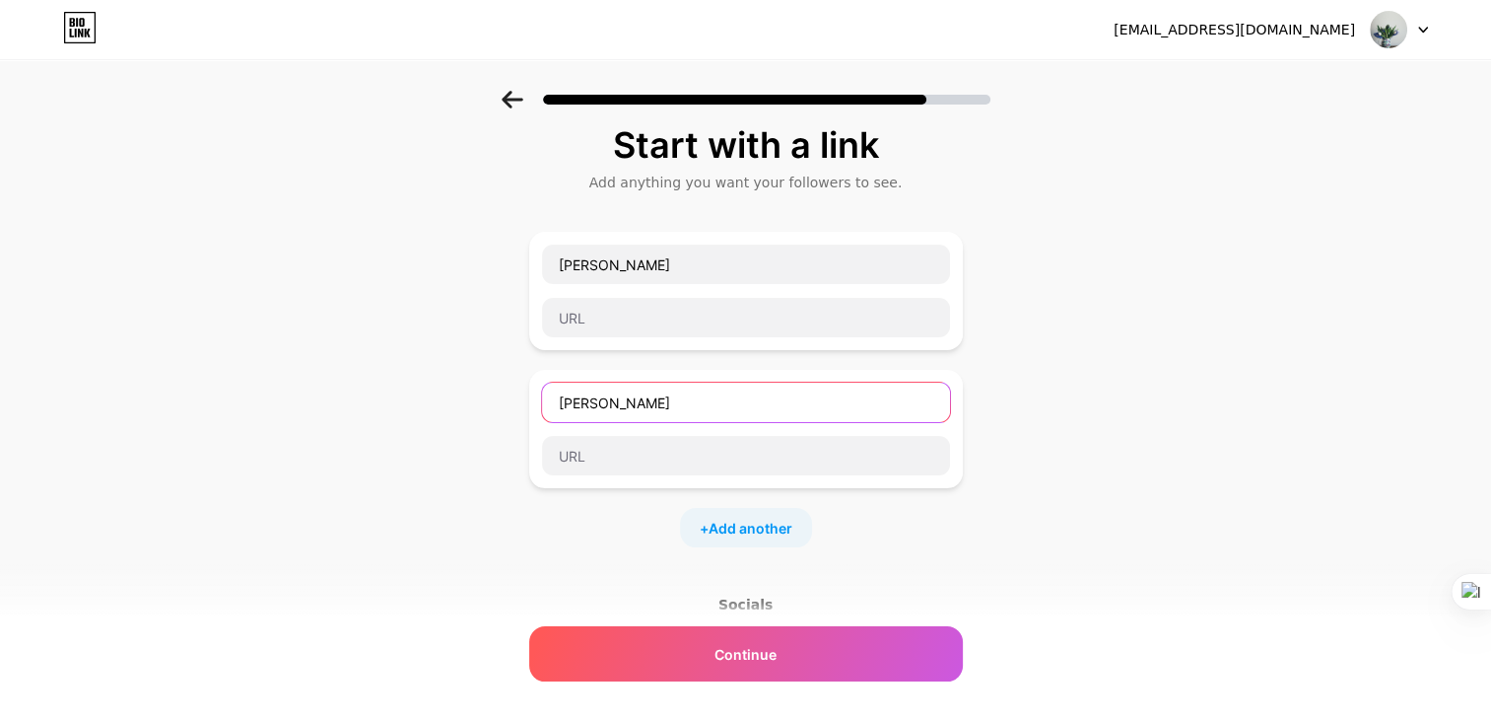
click at [659, 402] on input "[PERSON_NAME]" at bounding box center [746, 401] width 408 height 39
type input "Sobh2"
click at [635, 501] on div "[PERSON_NAME] Sobh2 + Add another" at bounding box center [746, 389] width 434 height 315
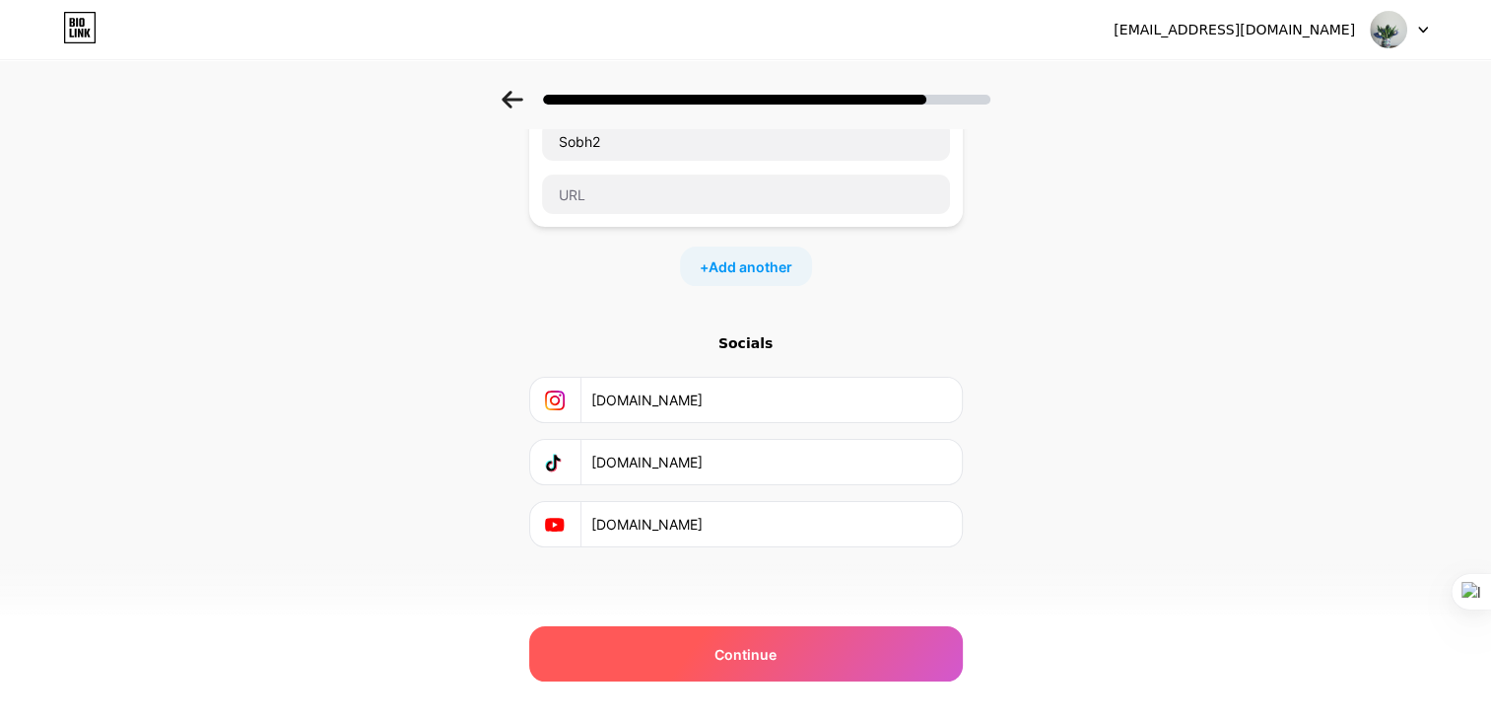
click at [822, 679] on div "Continue" at bounding box center [746, 653] width 434 height 55
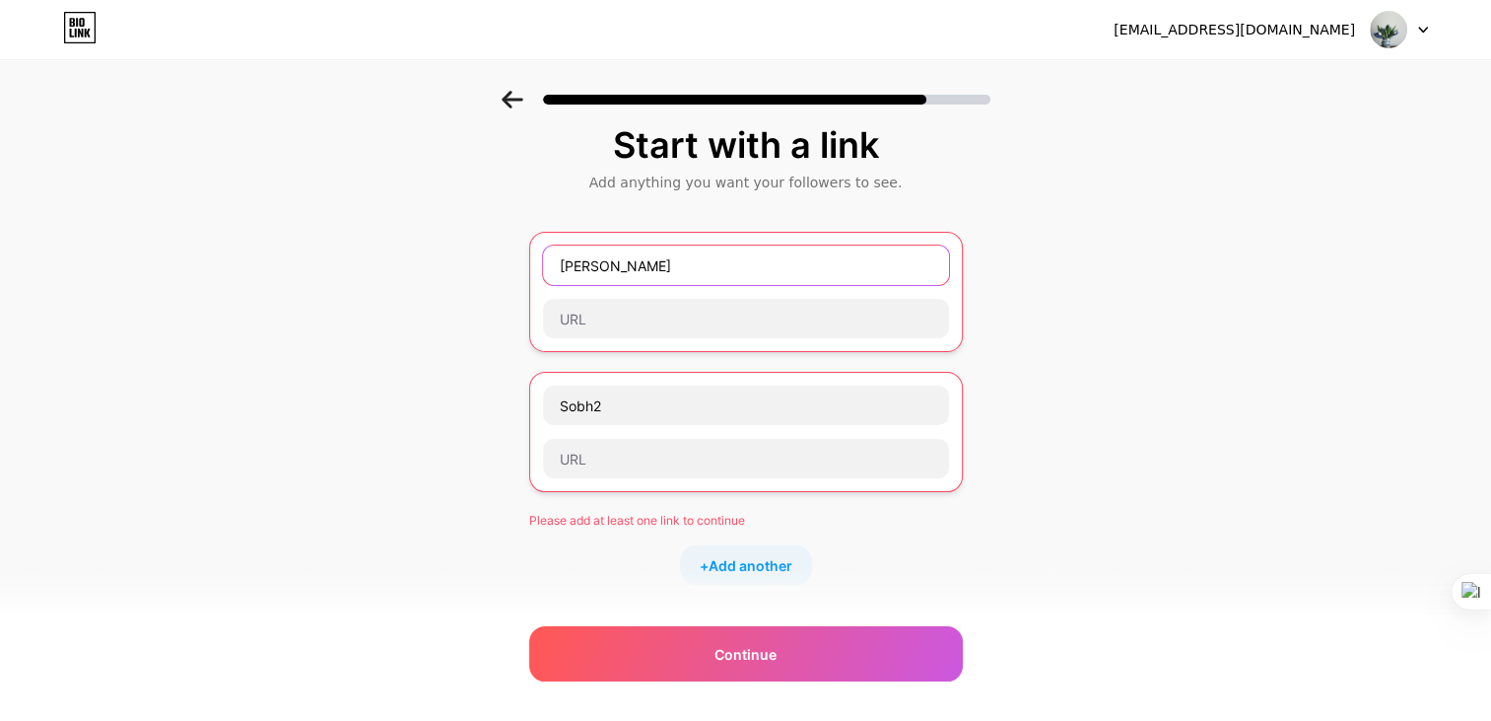
drag, startPoint x: 635, startPoint y: 259, endPoint x: 497, endPoint y: 229, distance: 141.3
click at [497, 229] on div "Start with a link Add anything you want your followers to see. [PERSON_NAME] So…" at bounding box center [745, 510] width 1491 height 868
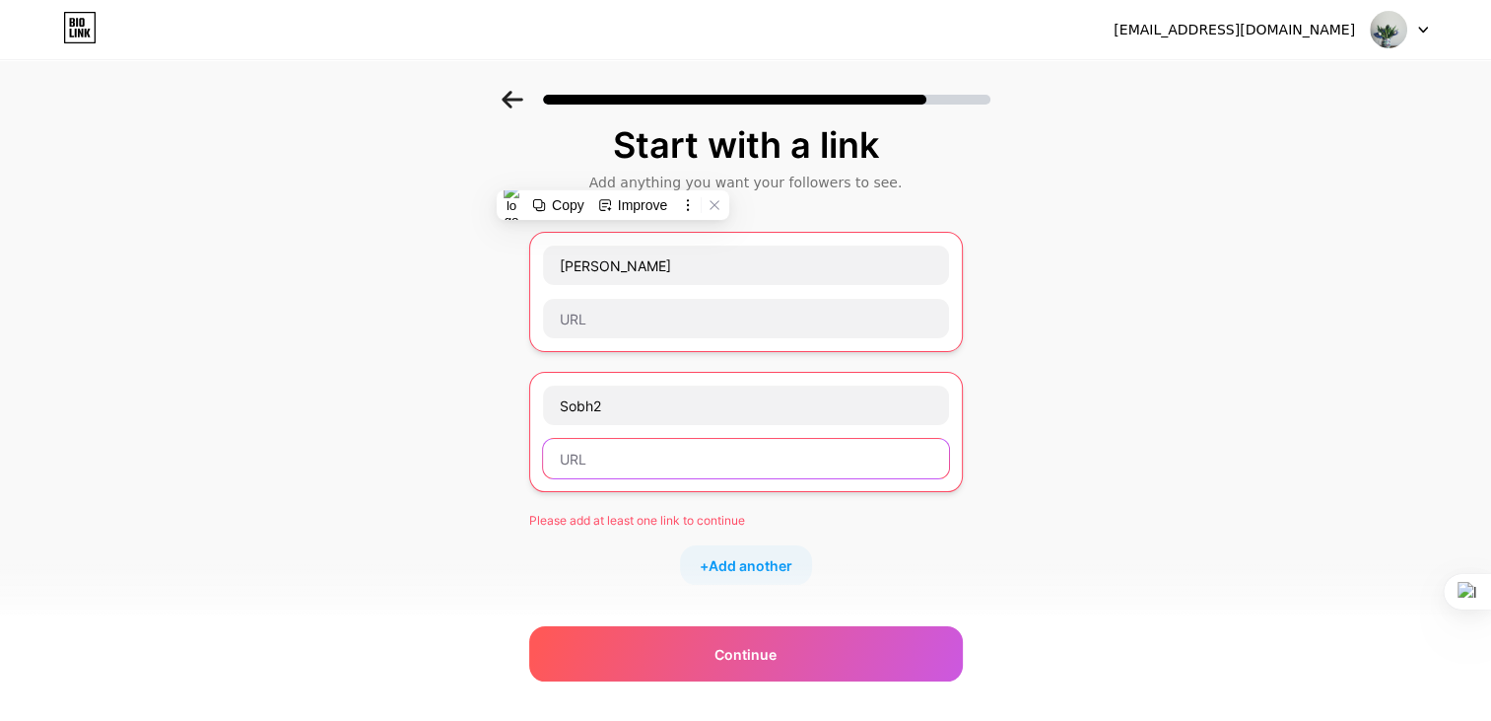
click at [706, 458] on input "text" at bounding box center [746, 458] width 406 height 39
paste input "[PERSON_NAME]"
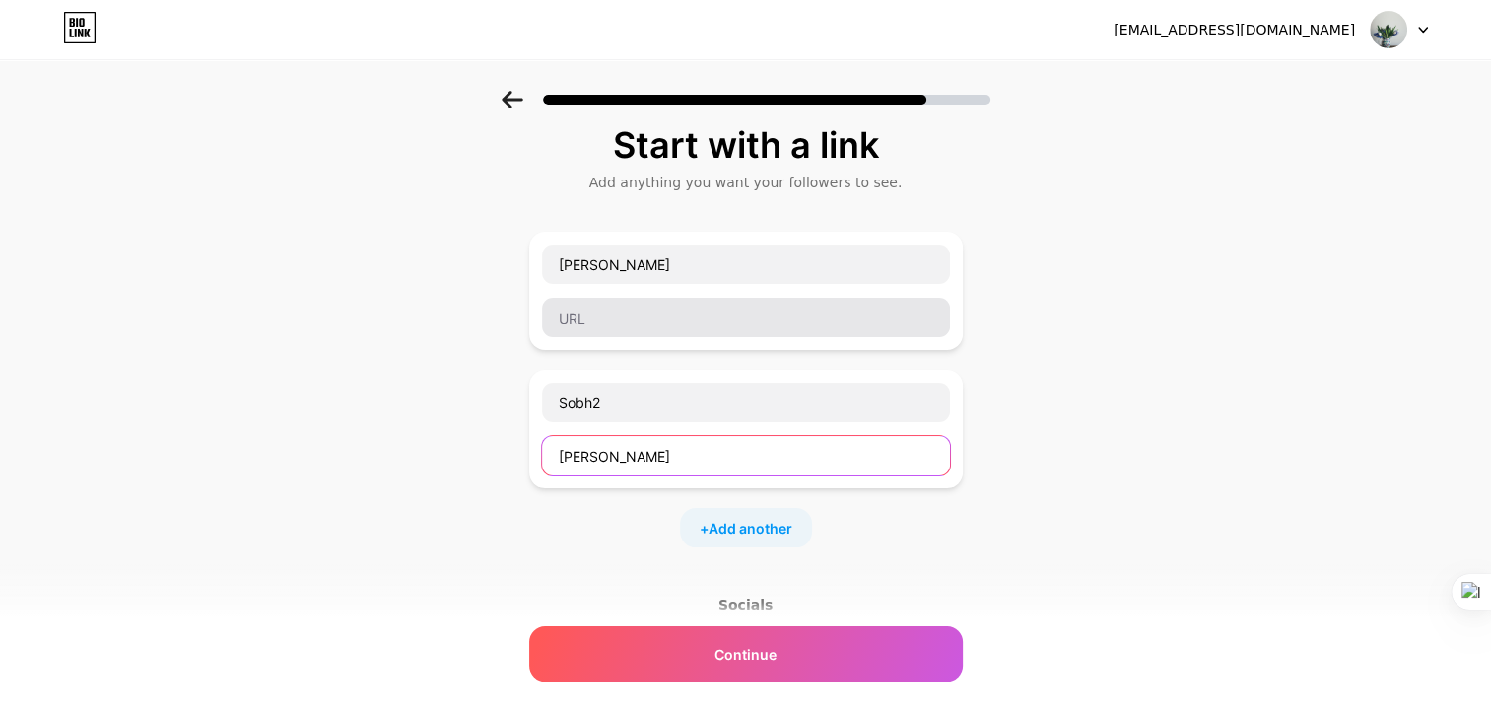
type input "[PERSON_NAME]"
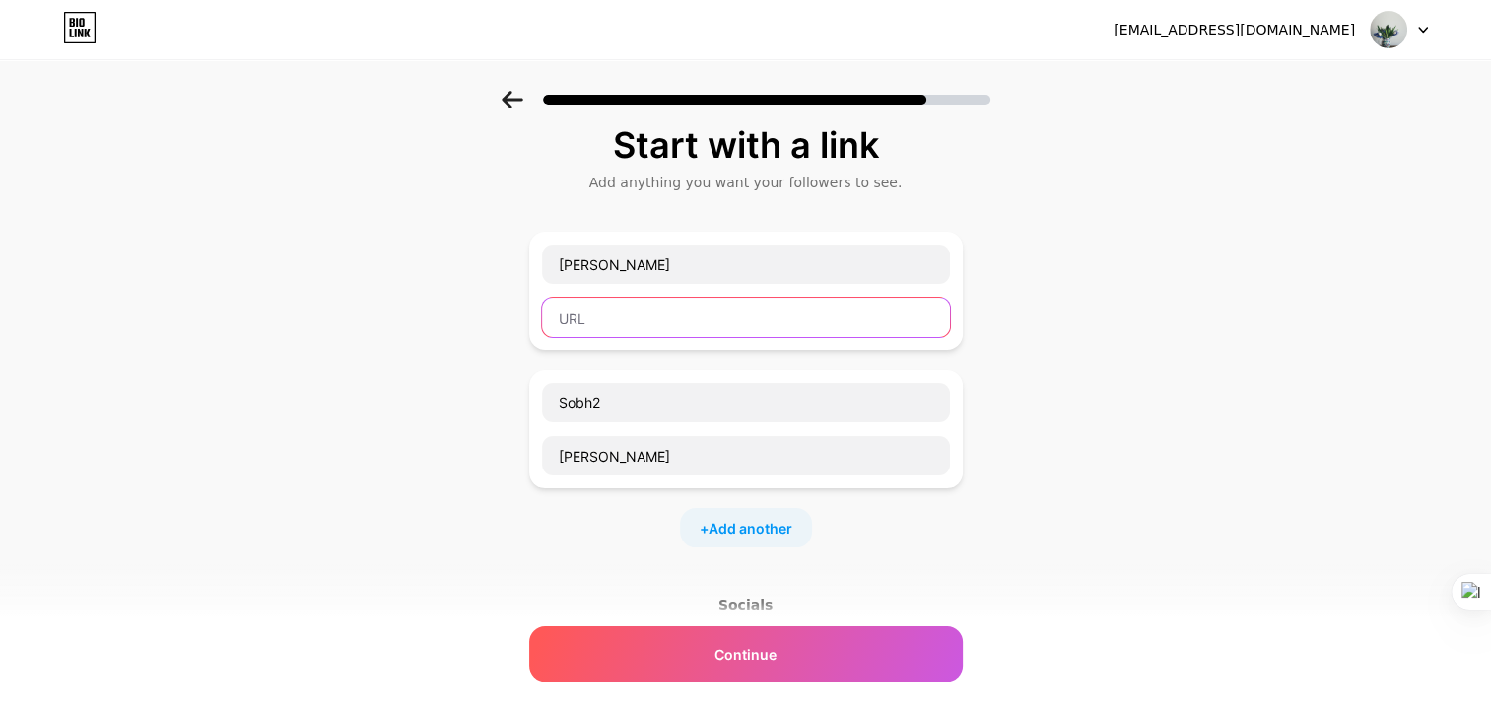
click at [618, 299] on input "text" at bounding box center [746, 317] width 408 height 39
paste input "[PERSON_NAME]"
drag, startPoint x: 1163, startPoint y: 586, endPoint x: 985, endPoint y: 651, distance: 189.9
click at [1158, 583] on div "Start with a link Add anything you want your followers to see. [PERSON_NAME] So…" at bounding box center [745, 491] width 1491 height 831
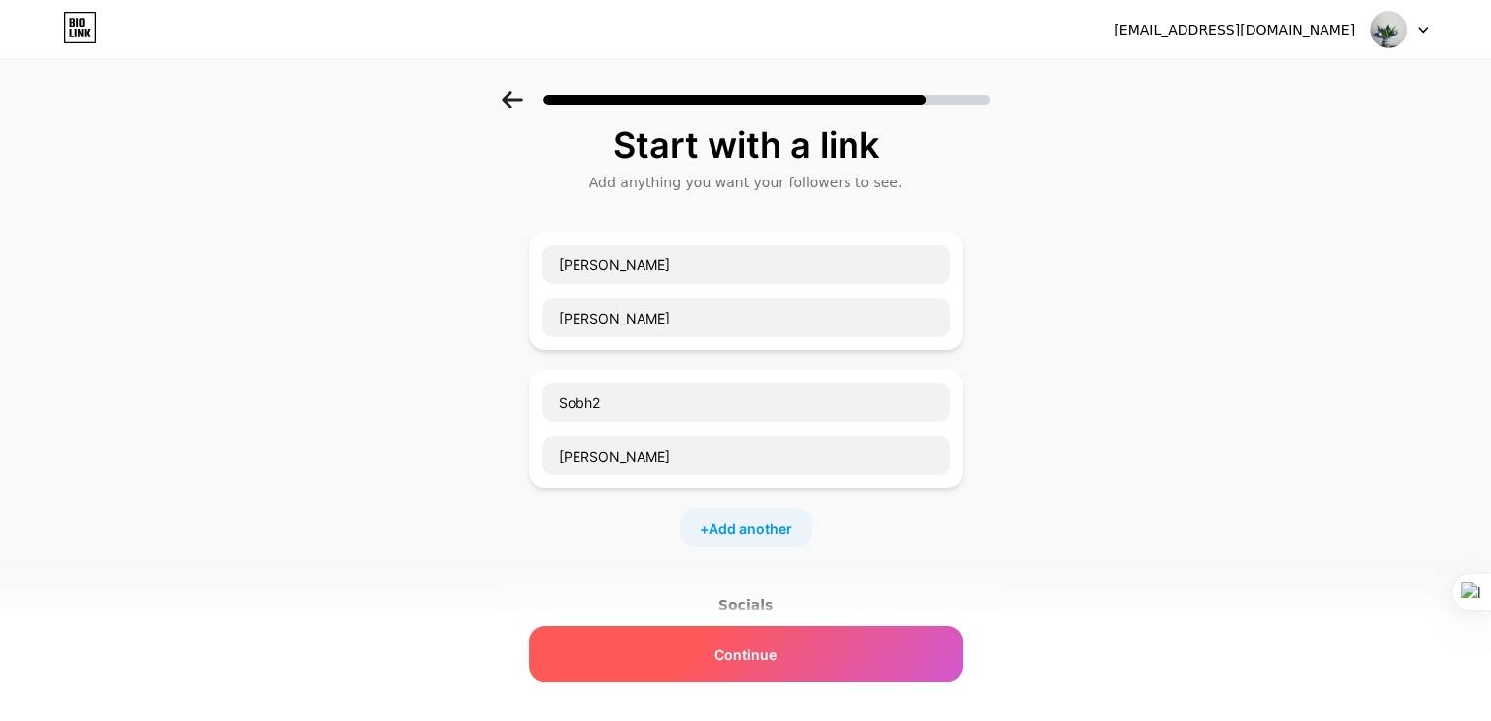
click at [905, 650] on div "Continue" at bounding box center [746, 653] width 434 height 55
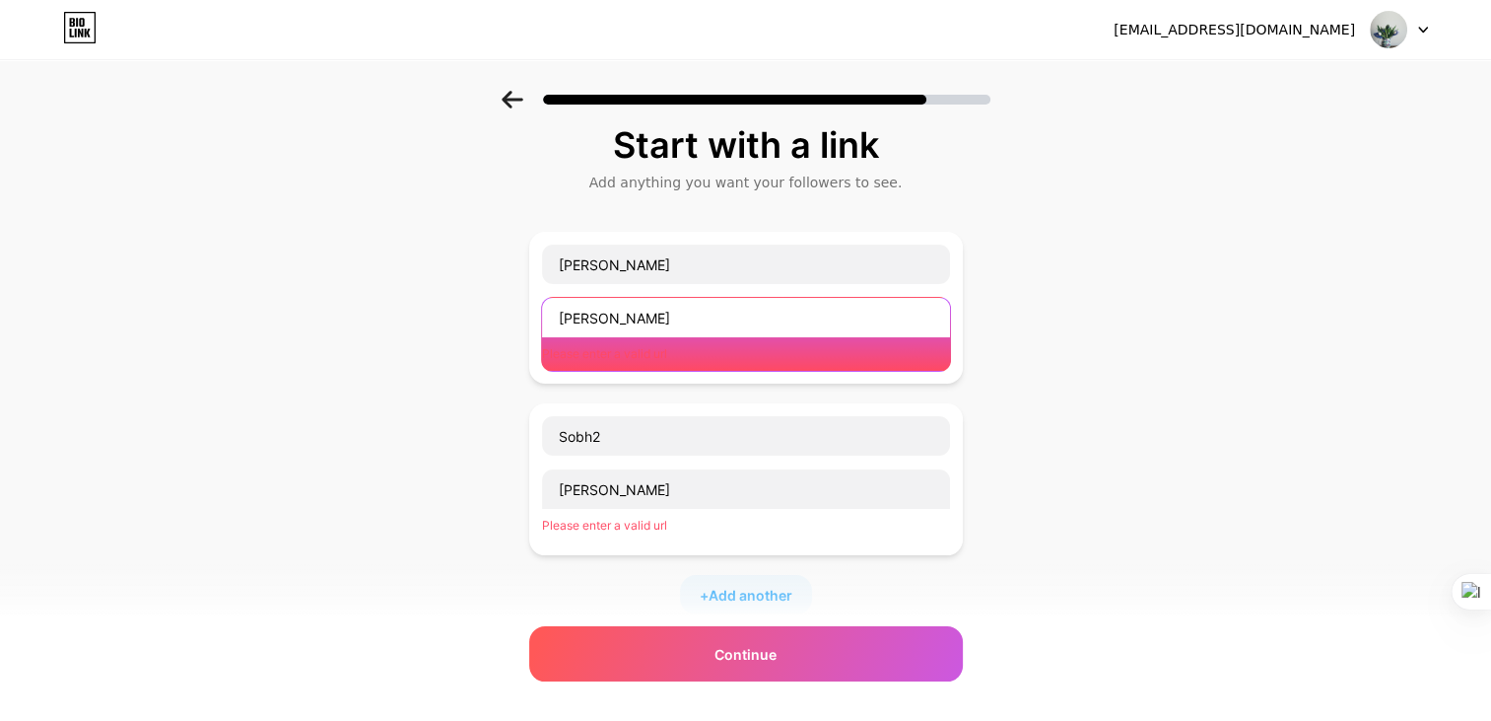
click at [682, 314] on input "[PERSON_NAME]" at bounding box center [746, 317] width 408 height 39
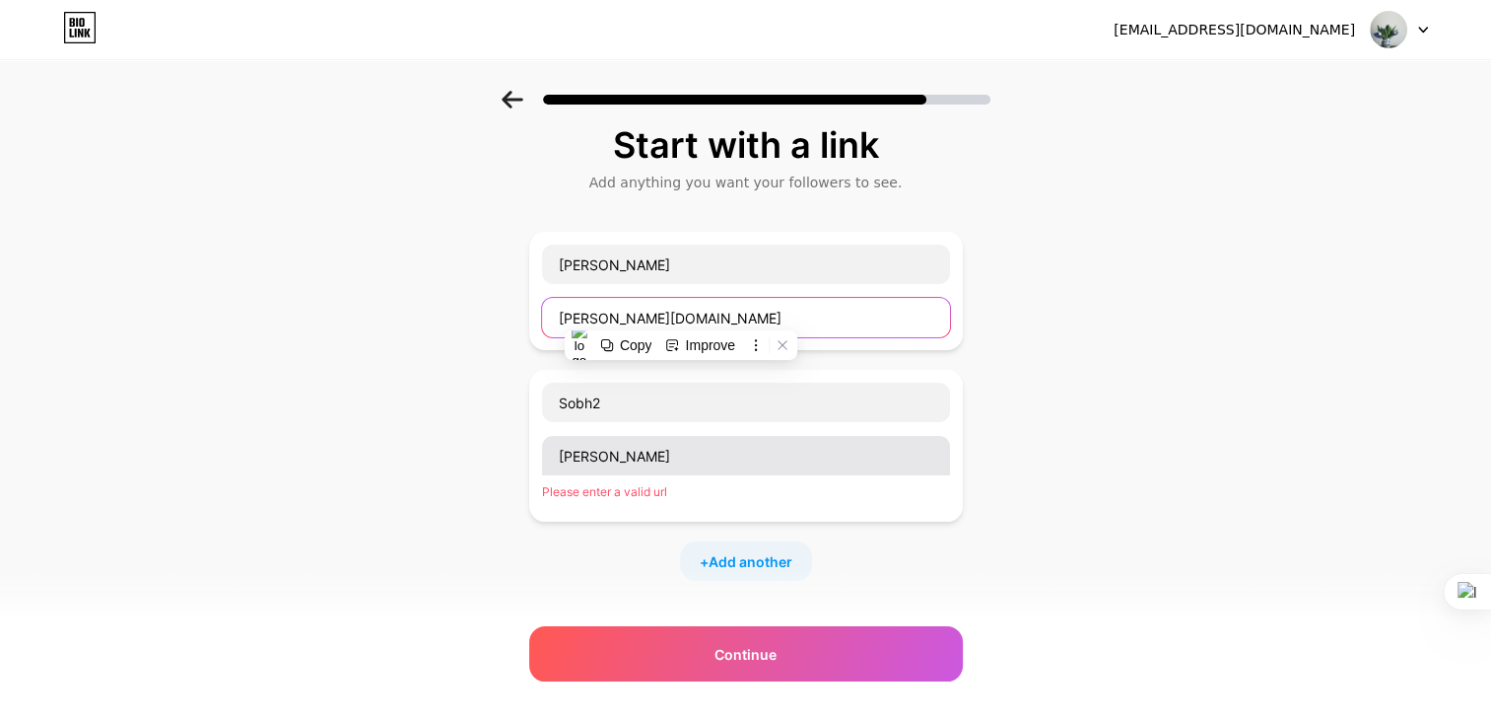
type input "[PERSON_NAME][DOMAIN_NAME]"
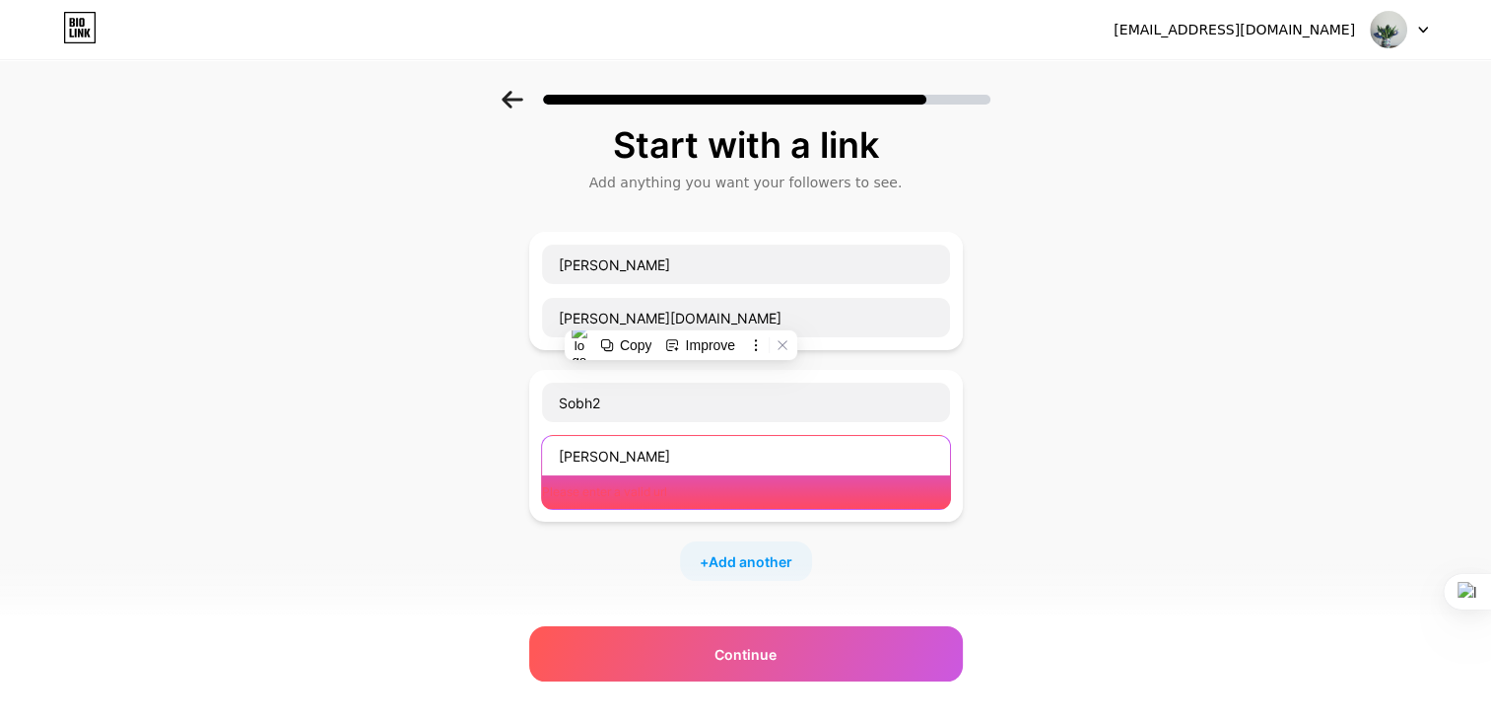
click at [703, 470] on input "[PERSON_NAME]" at bounding box center [746, 455] width 408 height 39
drag, startPoint x: 699, startPoint y: 456, endPoint x: 371, endPoint y: 392, distance: 334.4
click at [371, 392] on div "Start with a link Add anything you want your followers to see. Sobh [DOMAIN_NAM…" at bounding box center [745, 508] width 1491 height 864
paste input ".com"
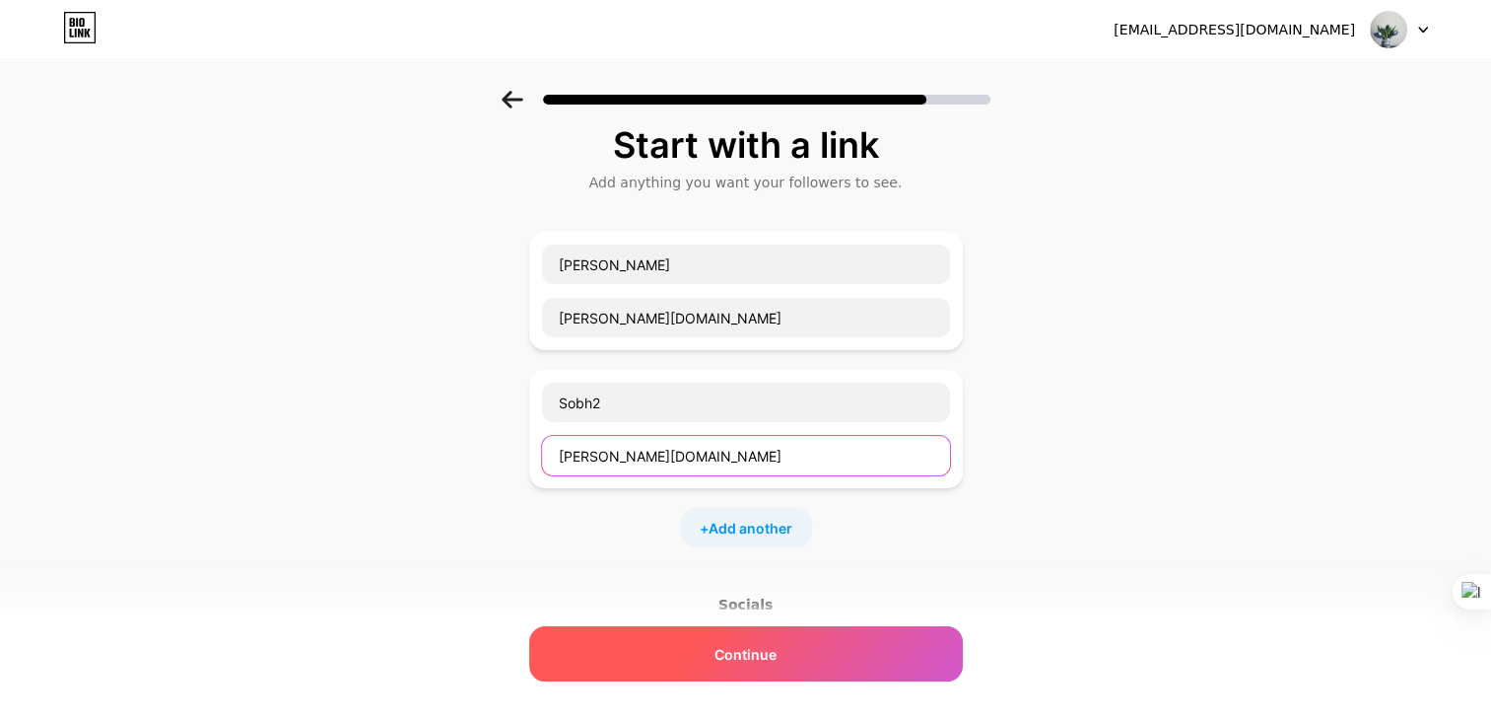
type input "[PERSON_NAME][DOMAIN_NAME]"
click at [796, 672] on div "Continue" at bounding box center [746, 653] width 434 height 55
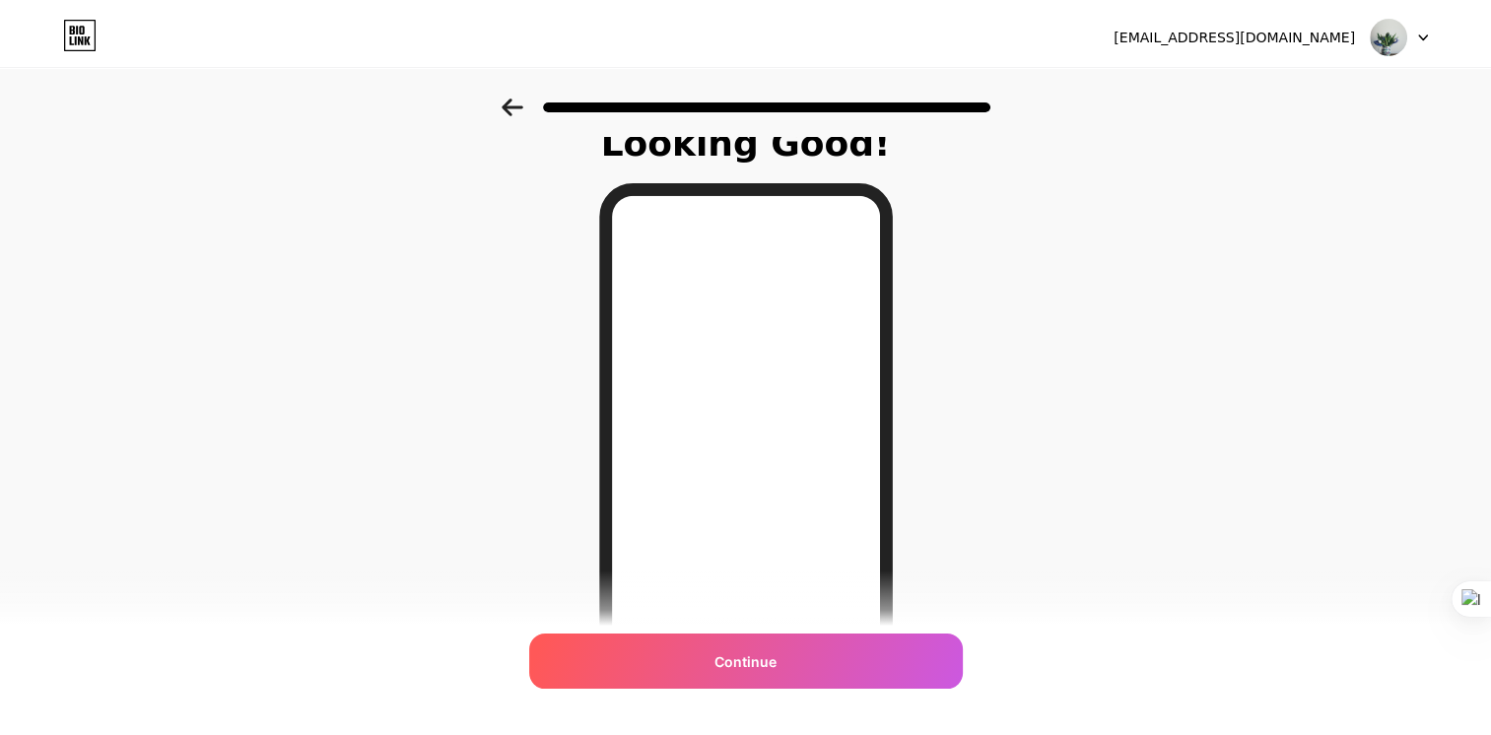
scroll to position [0, 0]
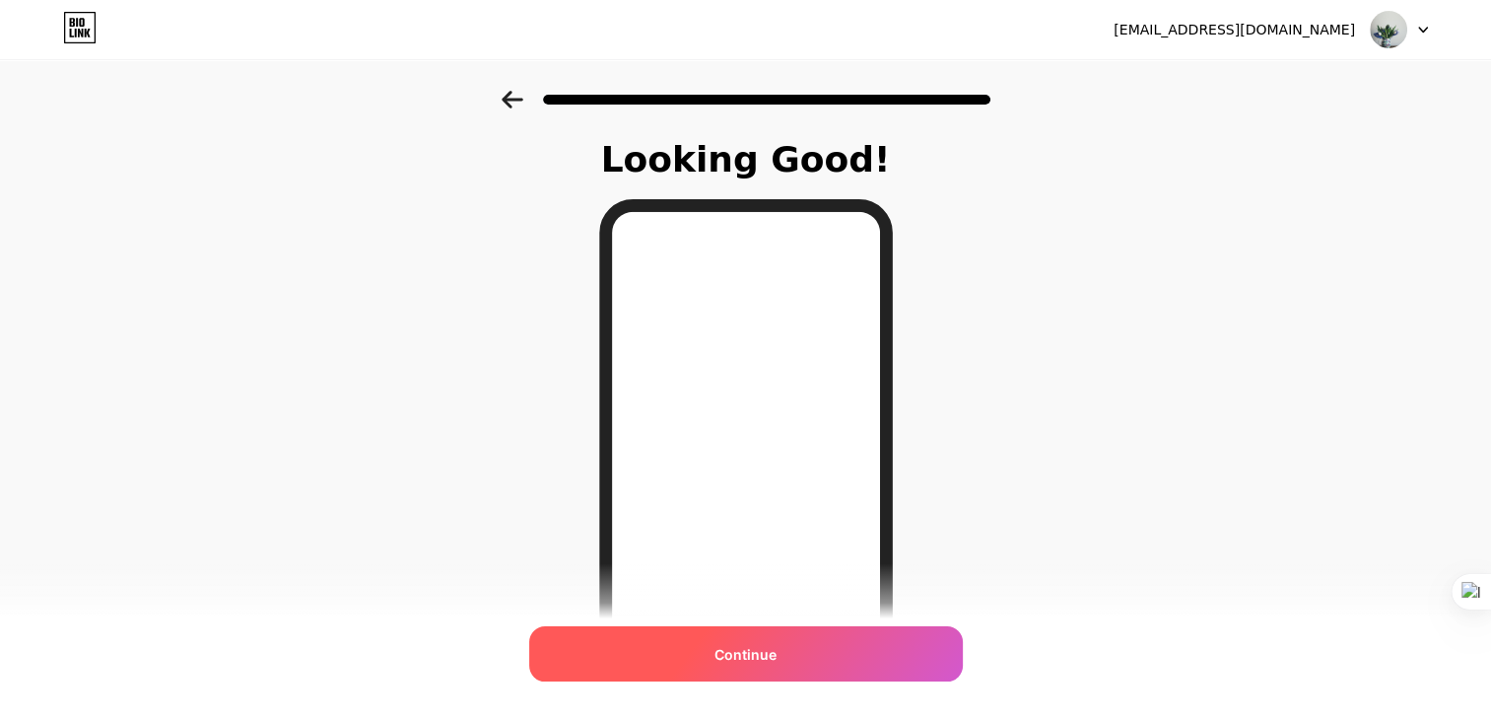
click at [848, 666] on div "Continue" at bounding box center [746, 653] width 434 height 55
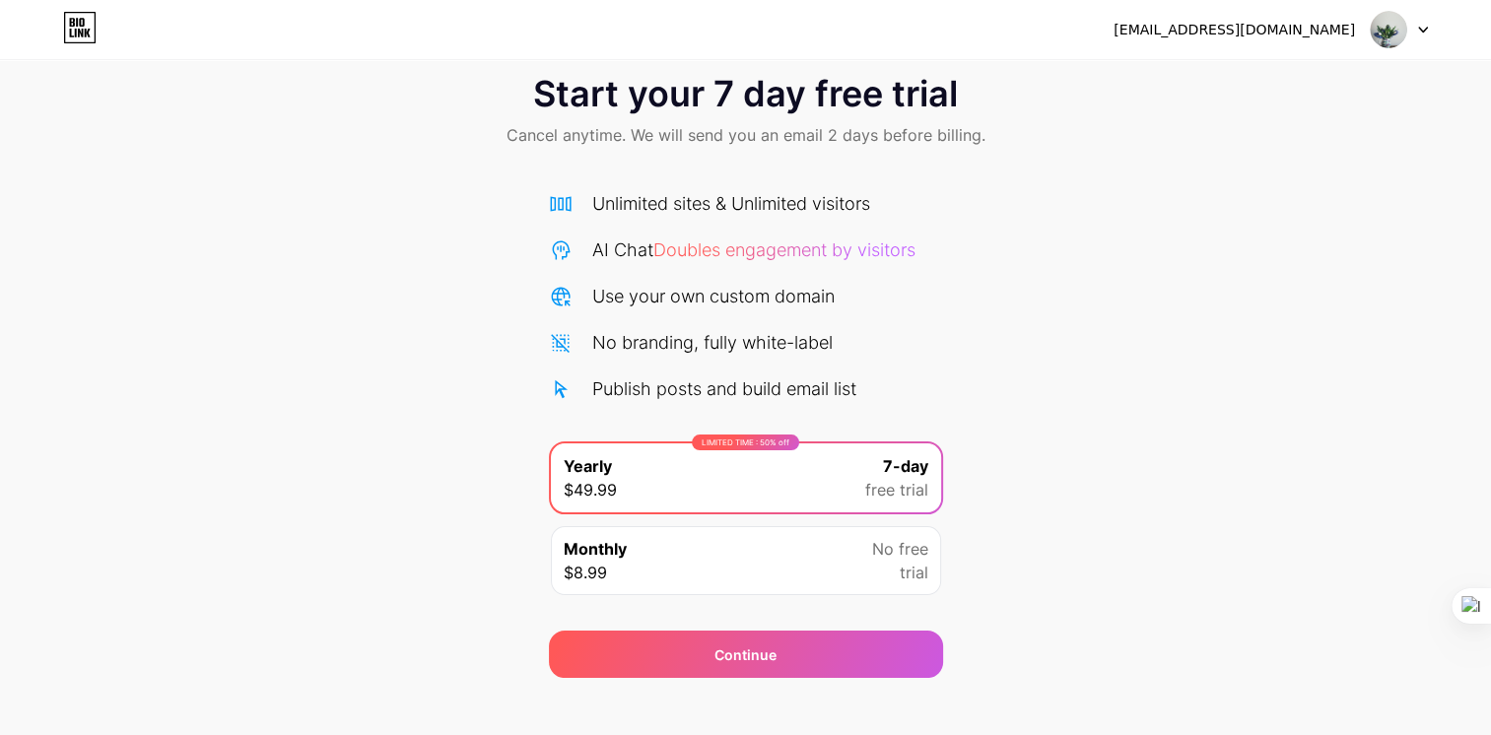
scroll to position [56, 0]
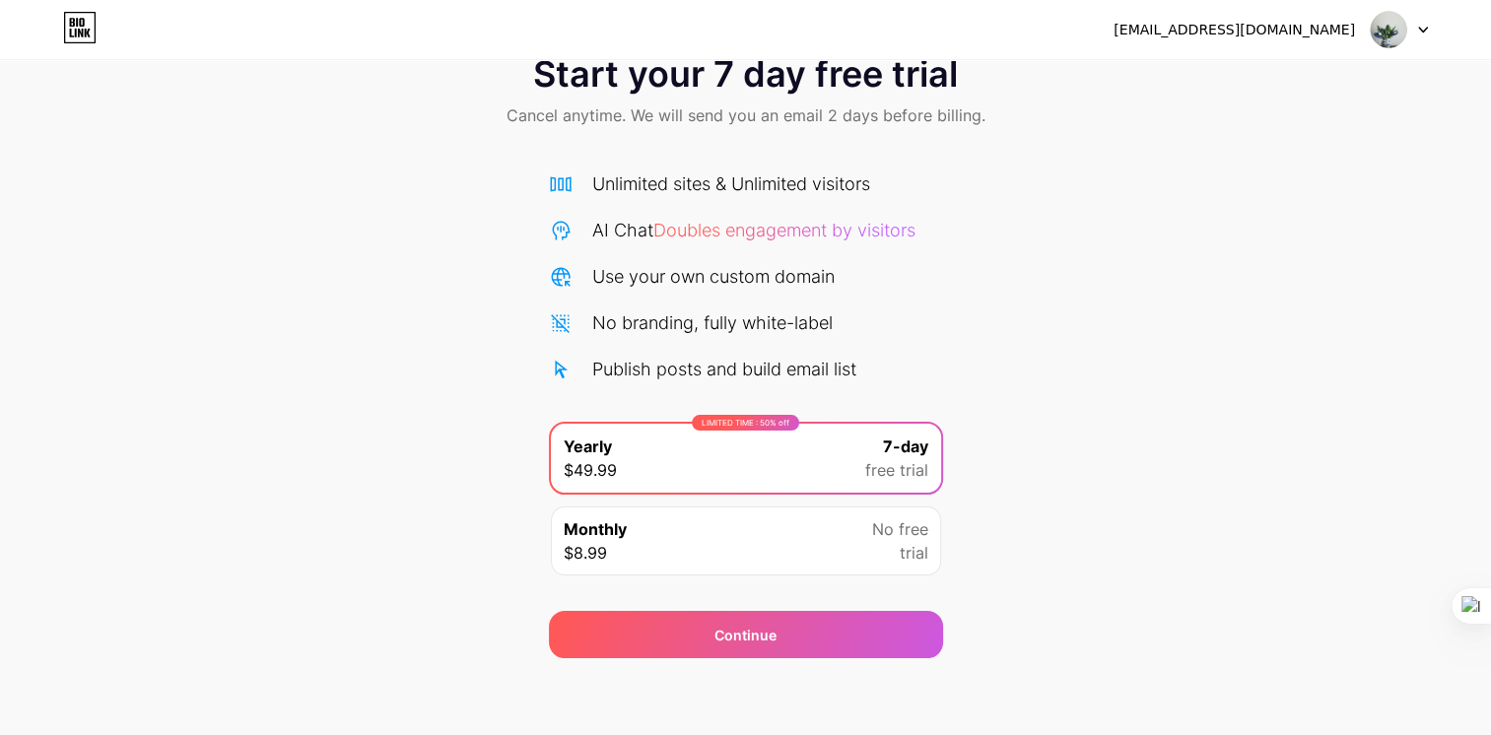
click at [840, 544] on div "Monthly $8.99 No free trial" at bounding box center [746, 541] width 390 height 69
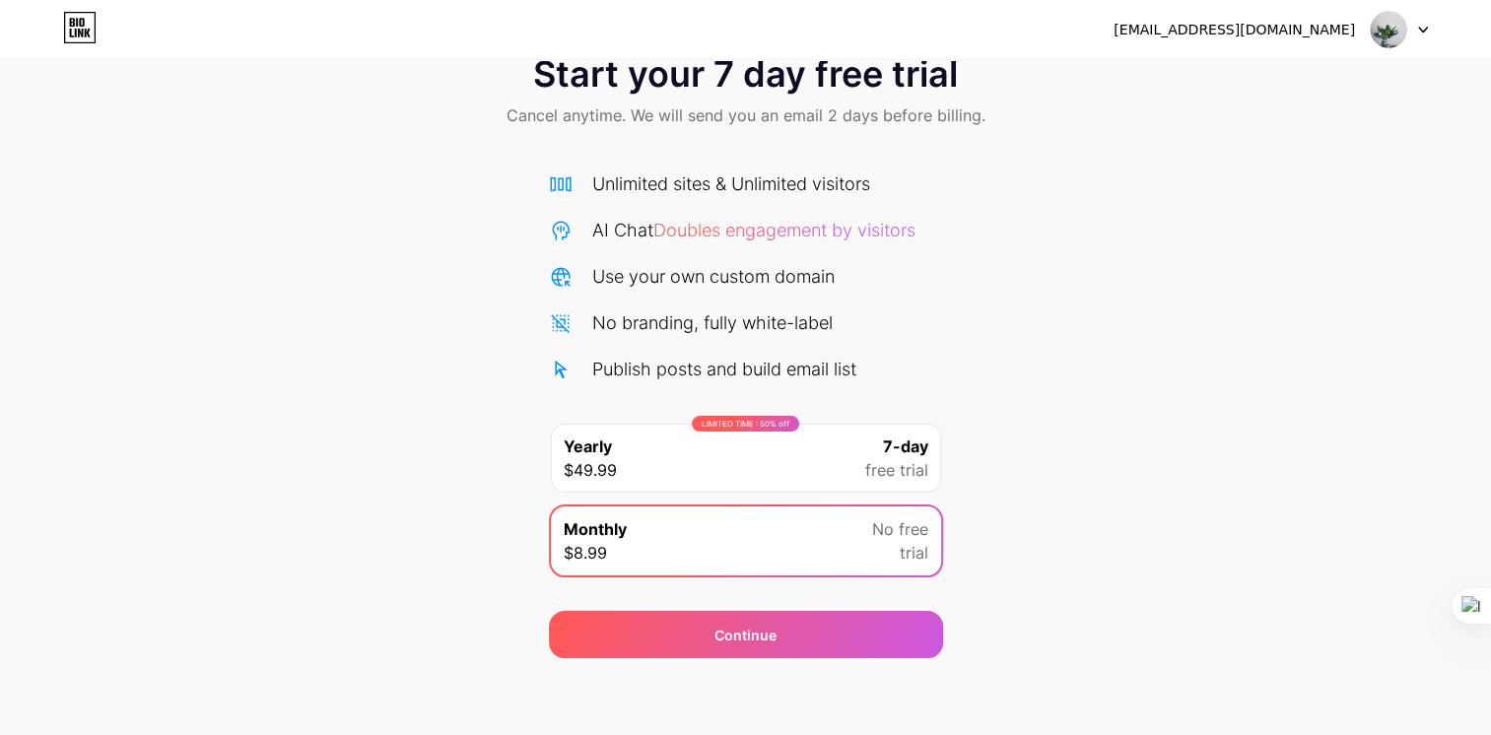
click at [783, 476] on div "LIMITED TIME : 50% off Yearly $49.99 7-day free trial" at bounding box center [746, 458] width 390 height 69
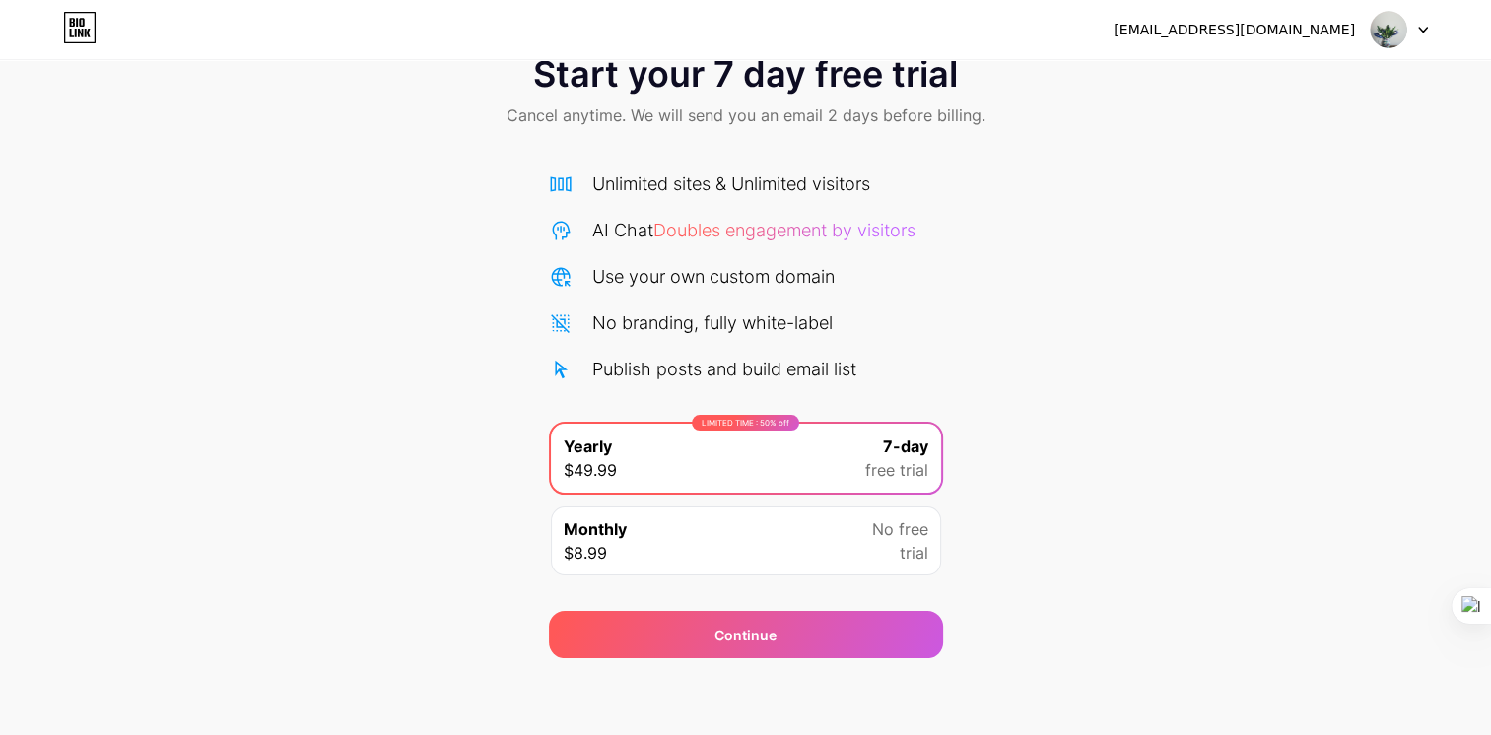
click at [897, 304] on div "Unlimited sites & Unlimited visitors AI Chat Doubles engagement by visitors Use…" at bounding box center [746, 277] width 394 height 212
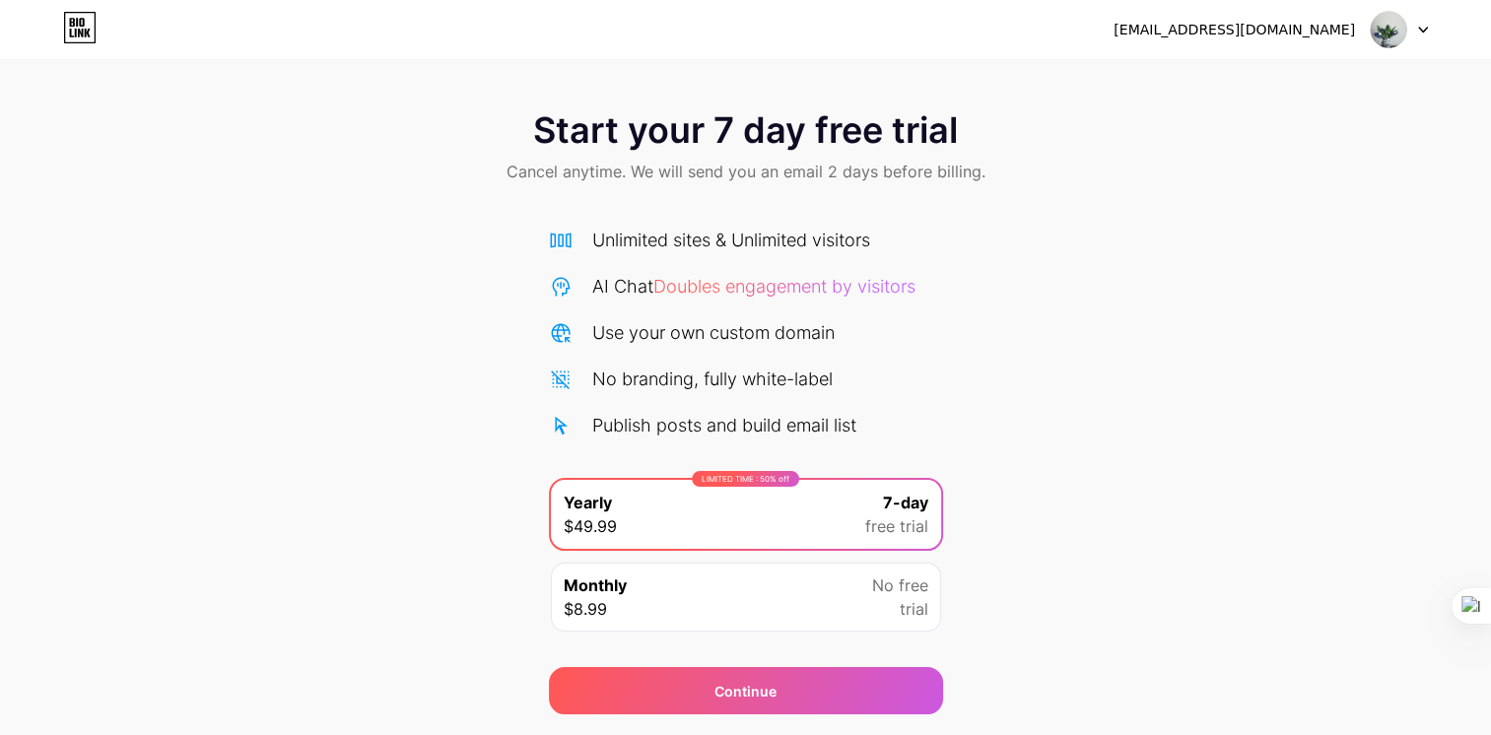
scroll to position [0, 0]
click at [1368, 37] on div "[EMAIL_ADDRESS][DOMAIN_NAME]" at bounding box center [1271, 29] width 314 height 35
click at [1385, 36] on img at bounding box center [1388, 29] width 37 height 37
click at [87, 29] on icon at bounding box center [80, 28] width 34 height 32
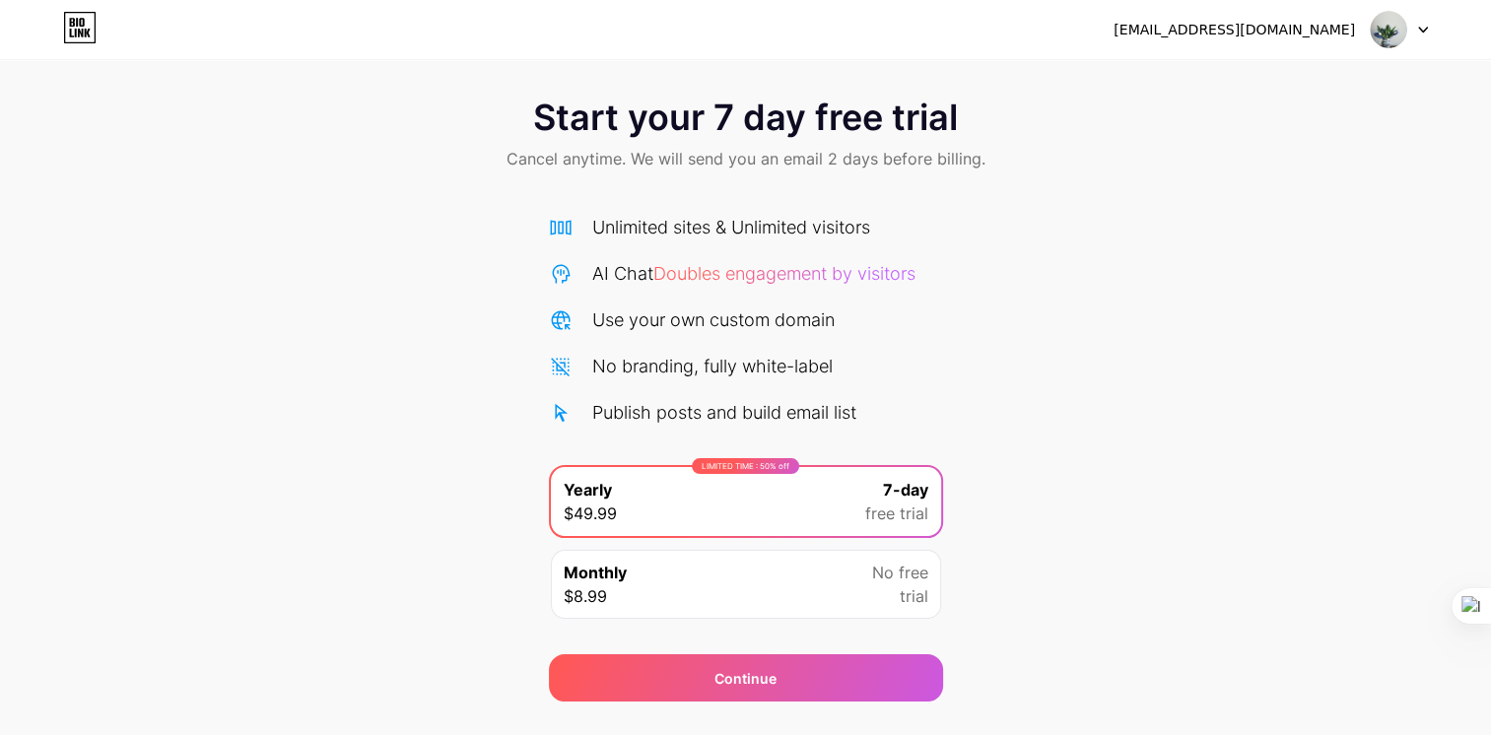
scroll to position [56, 0]
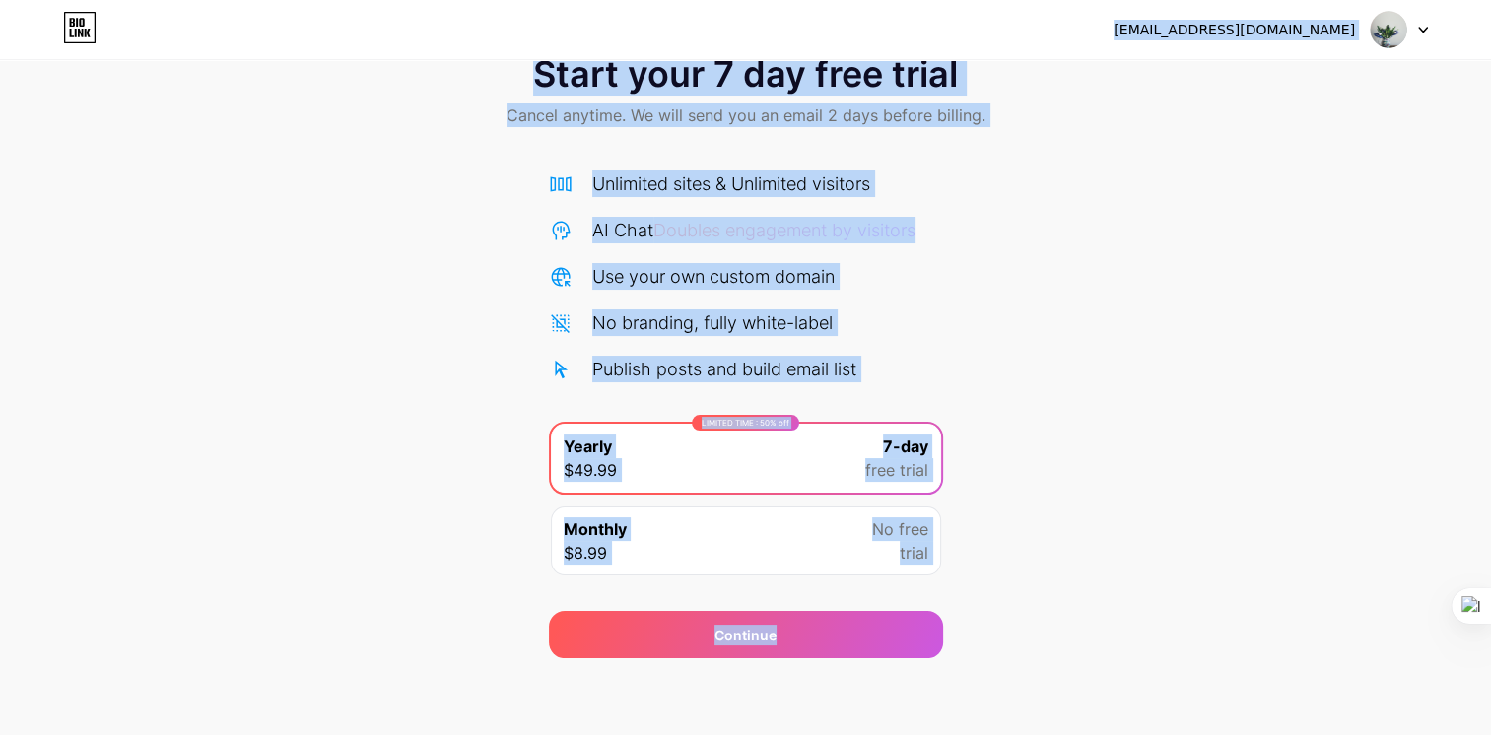
drag, startPoint x: 473, startPoint y: 41, endPoint x: 1199, endPoint y: 604, distance: 918.2
click at [1199, 604] on div "[EMAIL_ADDRESS][DOMAIN_NAME] Logout Link Copied Start your 7 day free trial Can…" at bounding box center [745, 301] width 1491 height 715
drag, startPoint x: 1199, startPoint y: 604, endPoint x: 1160, endPoint y: 551, distance: 65.7
click at [1160, 551] on div "Start your 7 day free trial Cancel anytime. We will send you an email 2 days be…" at bounding box center [745, 346] width 1491 height 624
click at [1090, 541] on div "Start your 7 day free trial Cancel anytime. We will send you an email 2 days be…" at bounding box center [745, 346] width 1491 height 624
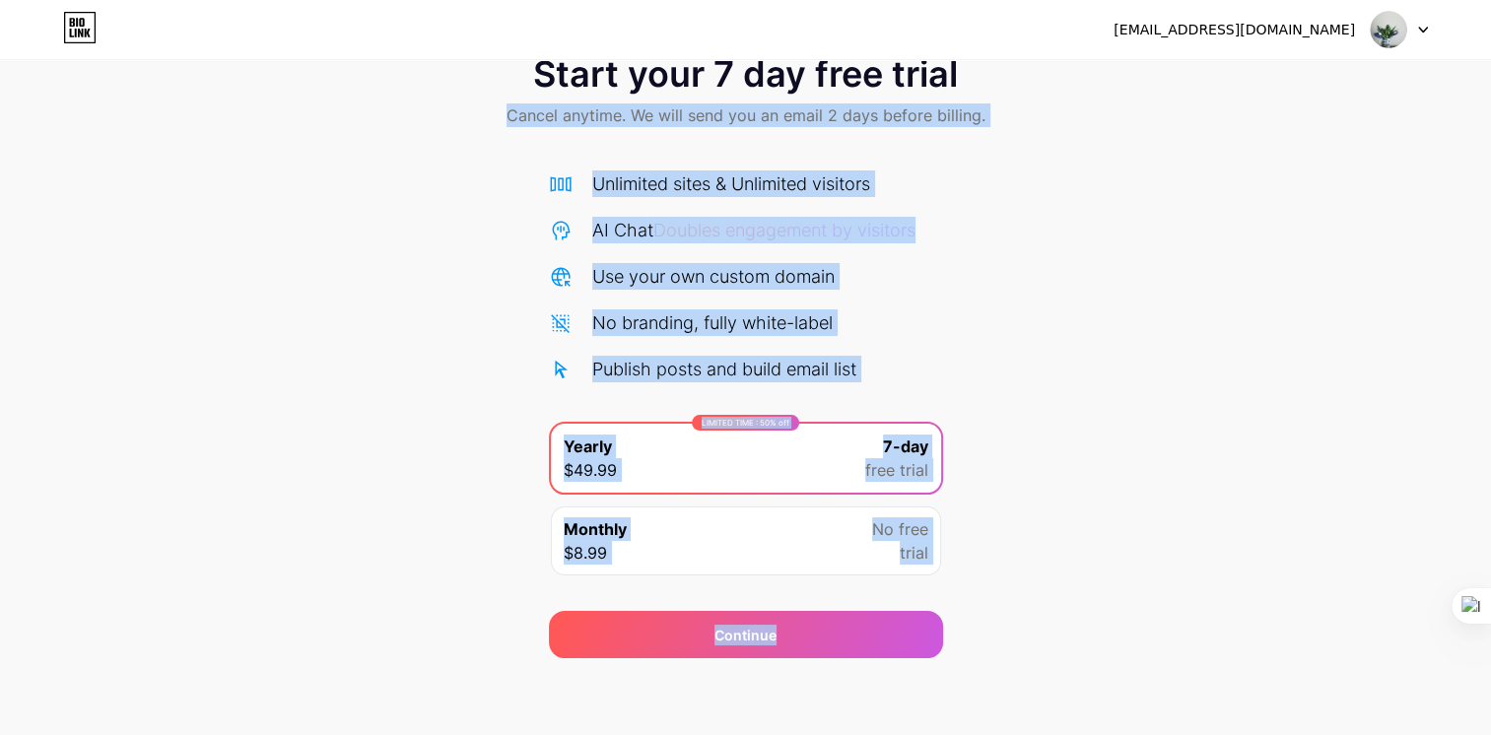
scroll to position [0, 0]
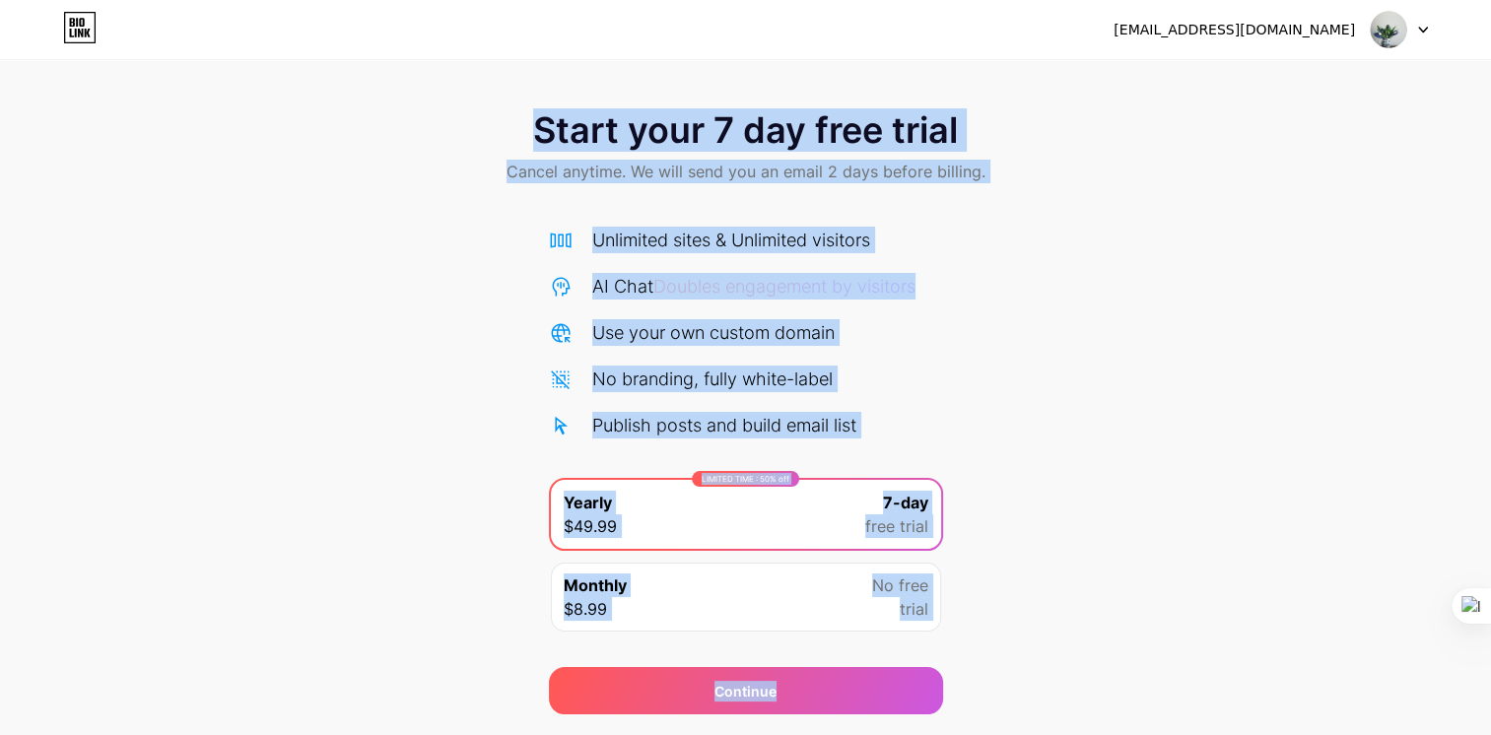
drag, startPoint x: 893, startPoint y: 590, endPoint x: 253, endPoint y: -44, distance: 901.2
click at [253, 0] on html "[EMAIL_ADDRESS][DOMAIN_NAME] Logout Link Copied Start your 7 day free trial Can…" at bounding box center [745, 396] width 1491 height 793
click at [1047, 587] on div "Start your 7 day free trial Cancel anytime. We will send you an email 2 days be…" at bounding box center [745, 403] width 1491 height 624
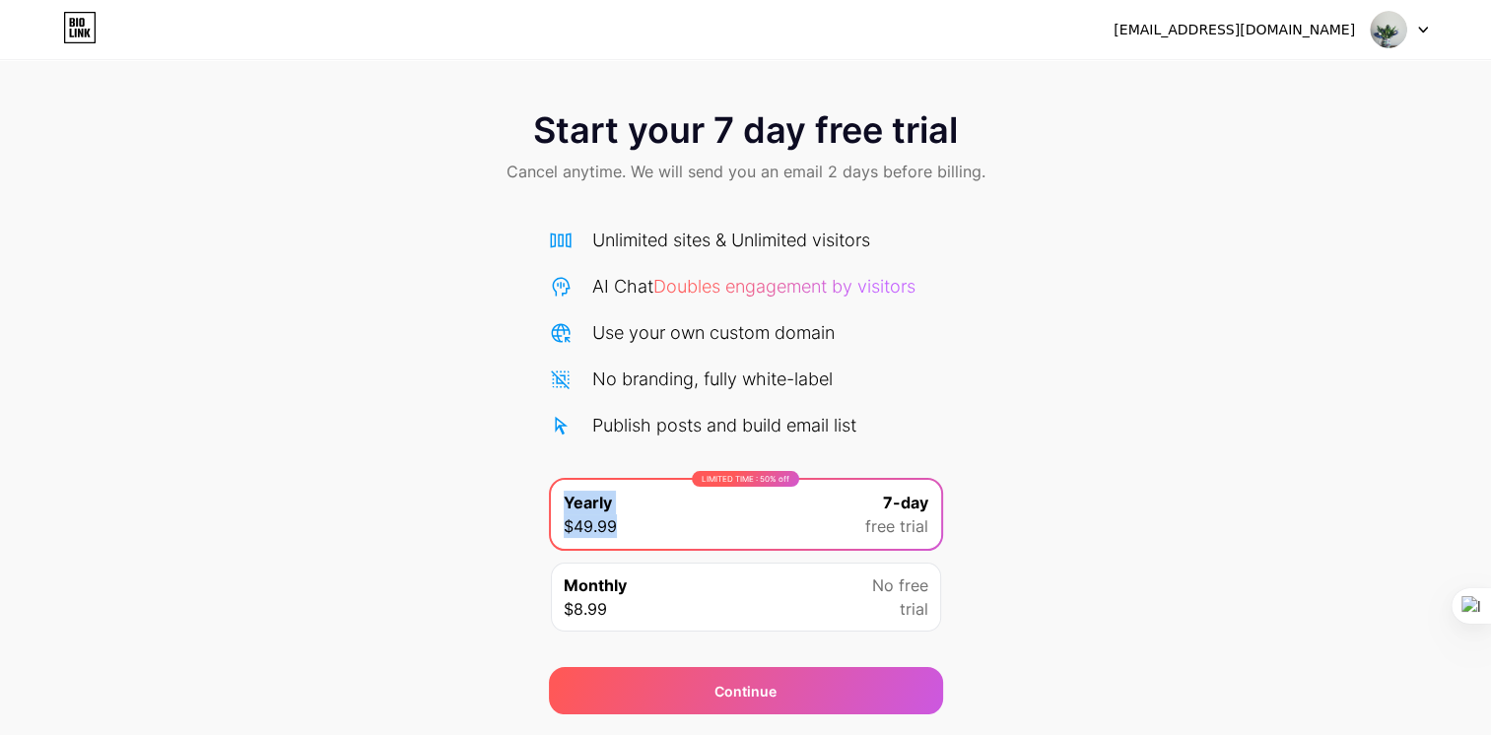
drag, startPoint x: 637, startPoint y: 526, endPoint x: 552, endPoint y: 514, distance: 85.7
click at [552, 514] on div "LIMITED TIME : 50% off Yearly $49.99 7-day free trial" at bounding box center [746, 514] width 390 height 69
click at [379, 453] on div "Start your 7 day free trial Cancel anytime. We will send you an email 2 days be…" at bounding box center [745, 403] width 1491 height 624
